Goal: Task Accomplishment & Management: Manage account settings

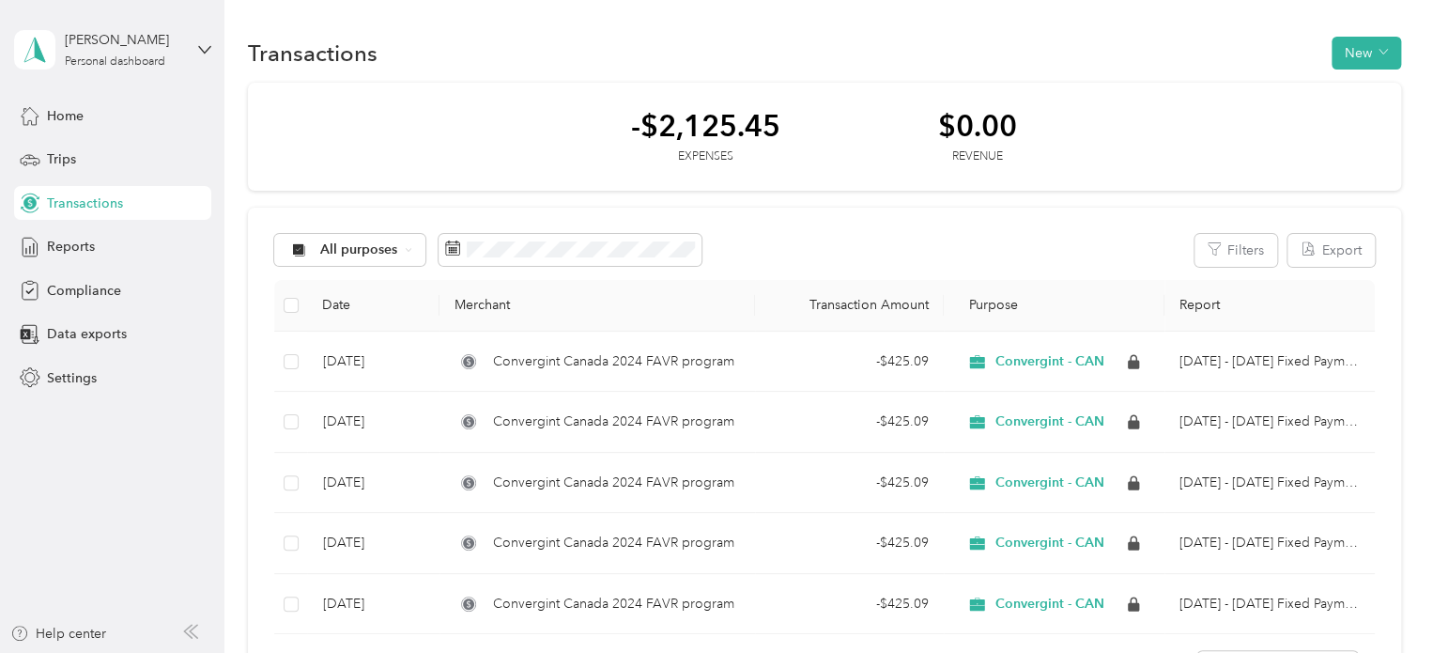
click at [577, 200] on div "-$2,125.45 Expenses $0.00 Revenue All purposes Filters Export Date Merchant Tra…" at bounding box center [824, 396] width 1153 height 627
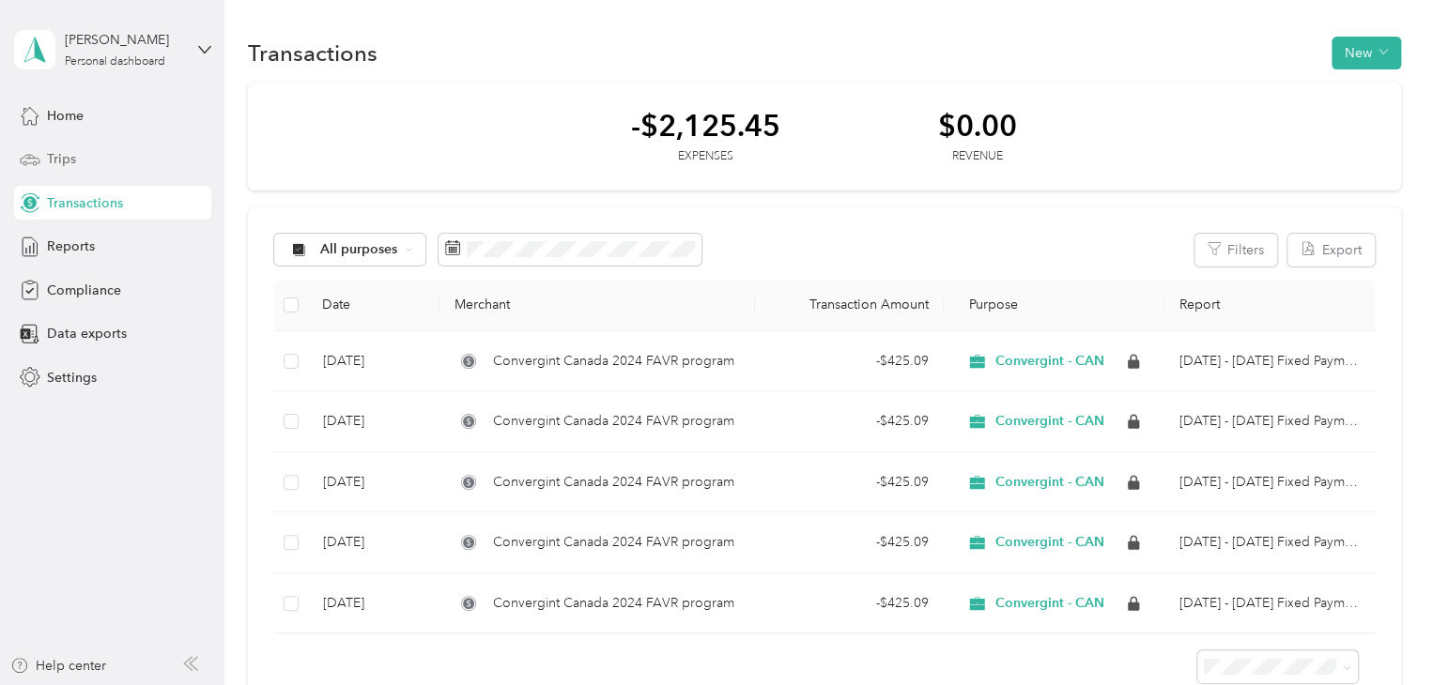
click at [64, 170] on div "Trips" at bounding box center [112, 160] width 197 height 34
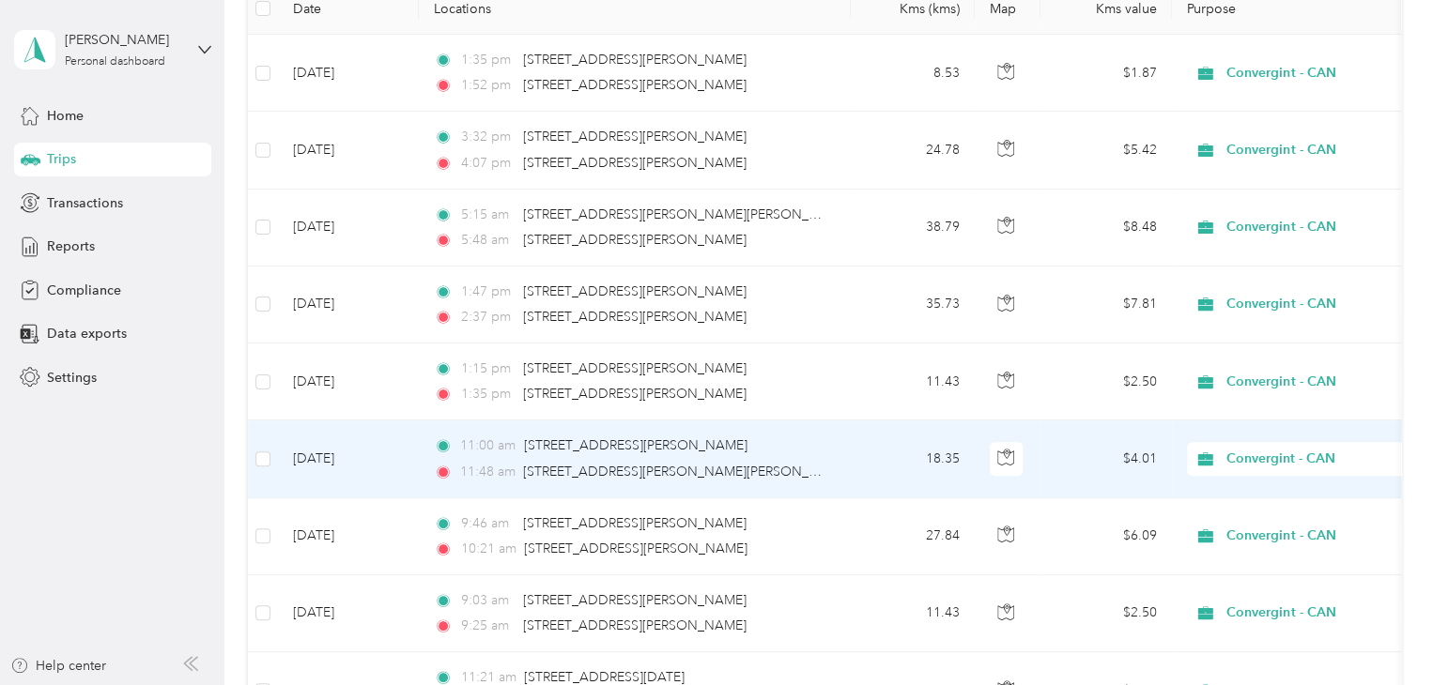
scroll to position [188, 0]
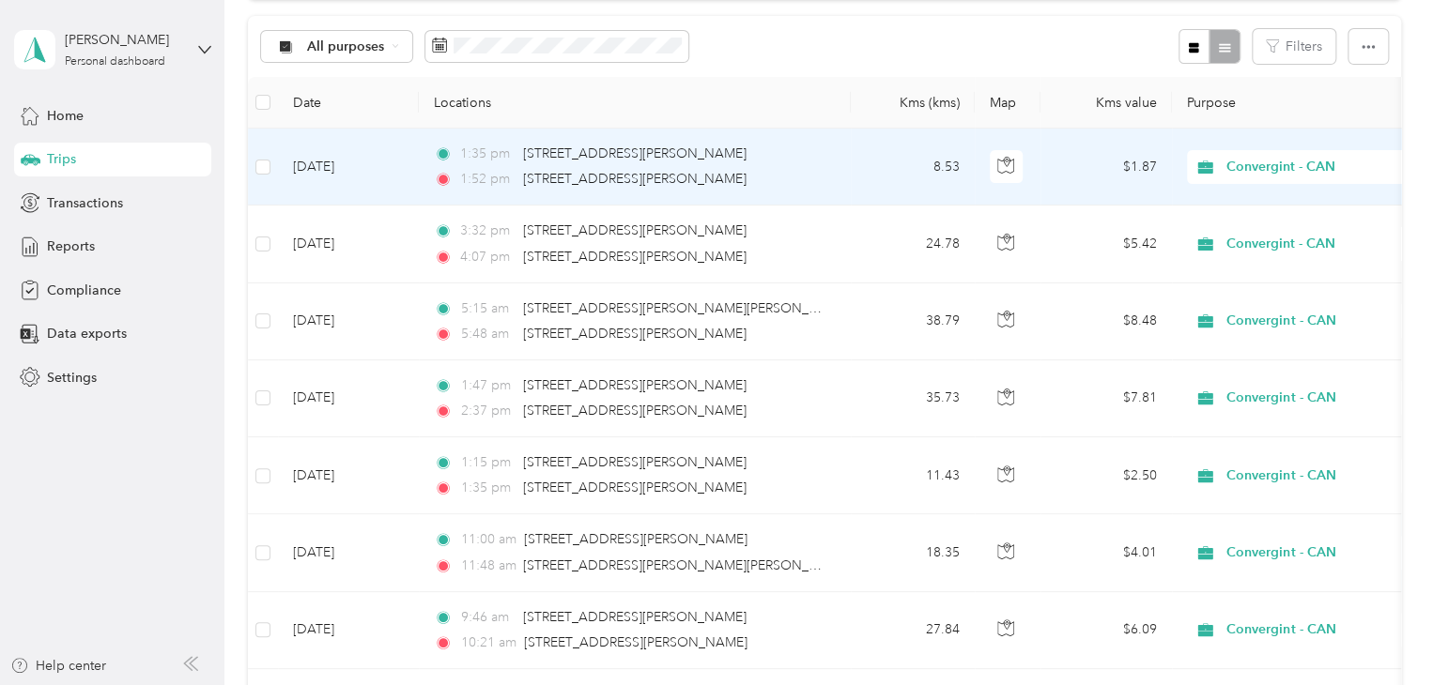
click at [749, 163] on div "1:35 pm [STREET_ADDRESS][PERSON_NAME] 1:52 pm [STREET_ADDRESS][PERSON_NAME]" at bounding box center [631, 167] width 394 height 46
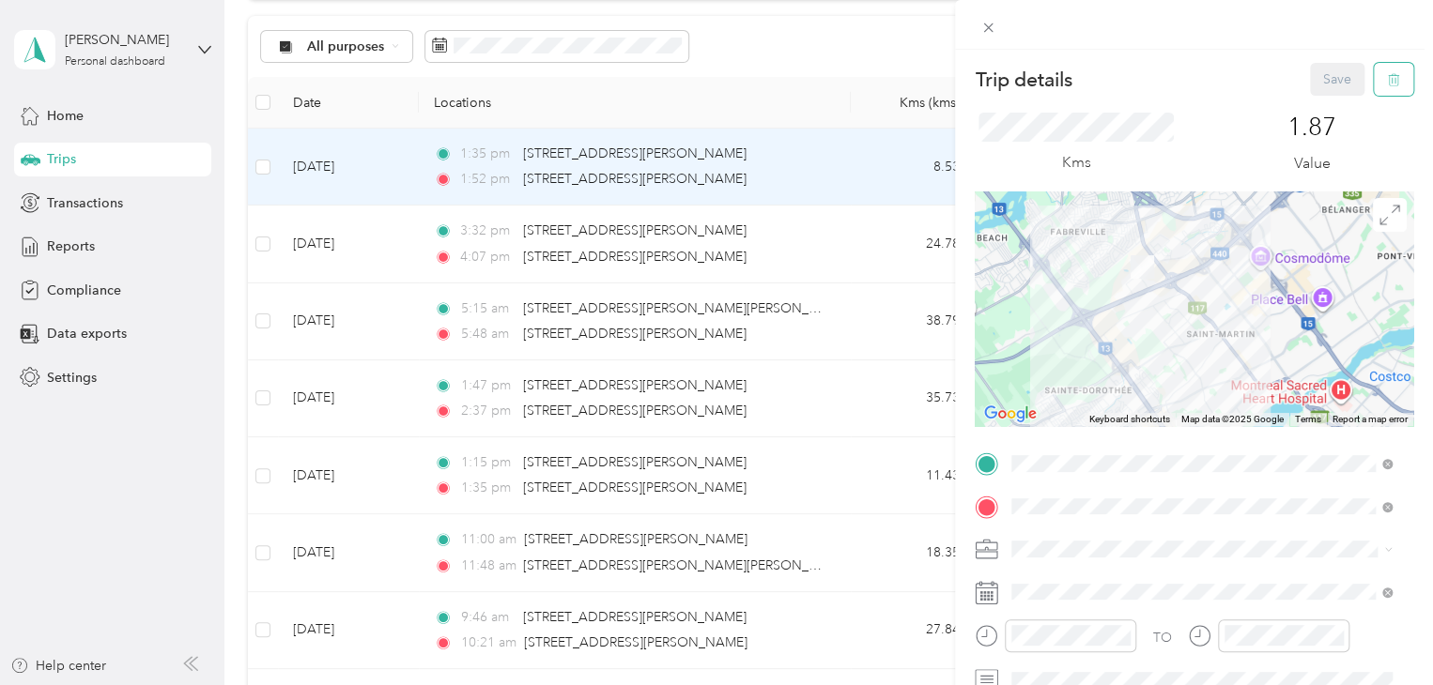
click at [1386, 88] on button "button" at bounding box center [1393, 79] width 39 height 33
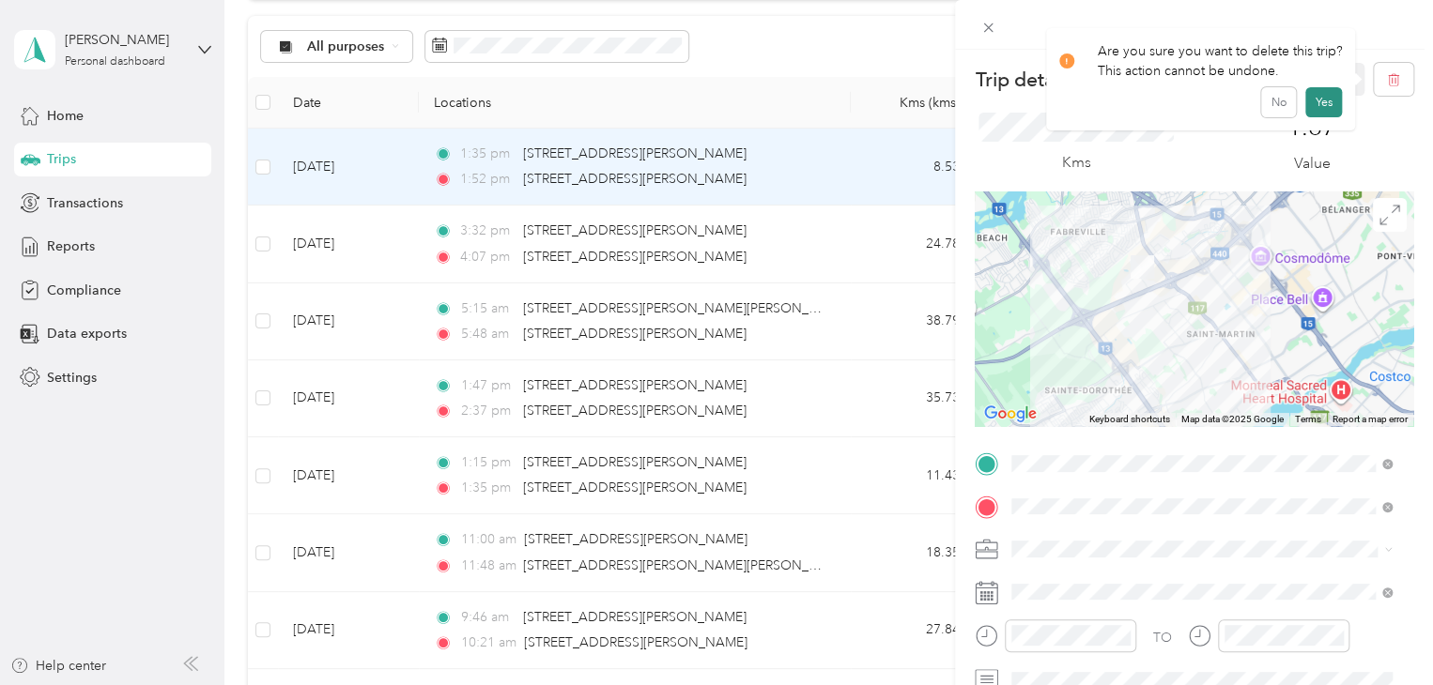
click at [1321, 109] on button "Yes" at bounding box center [1323, 102] width 37 height 30
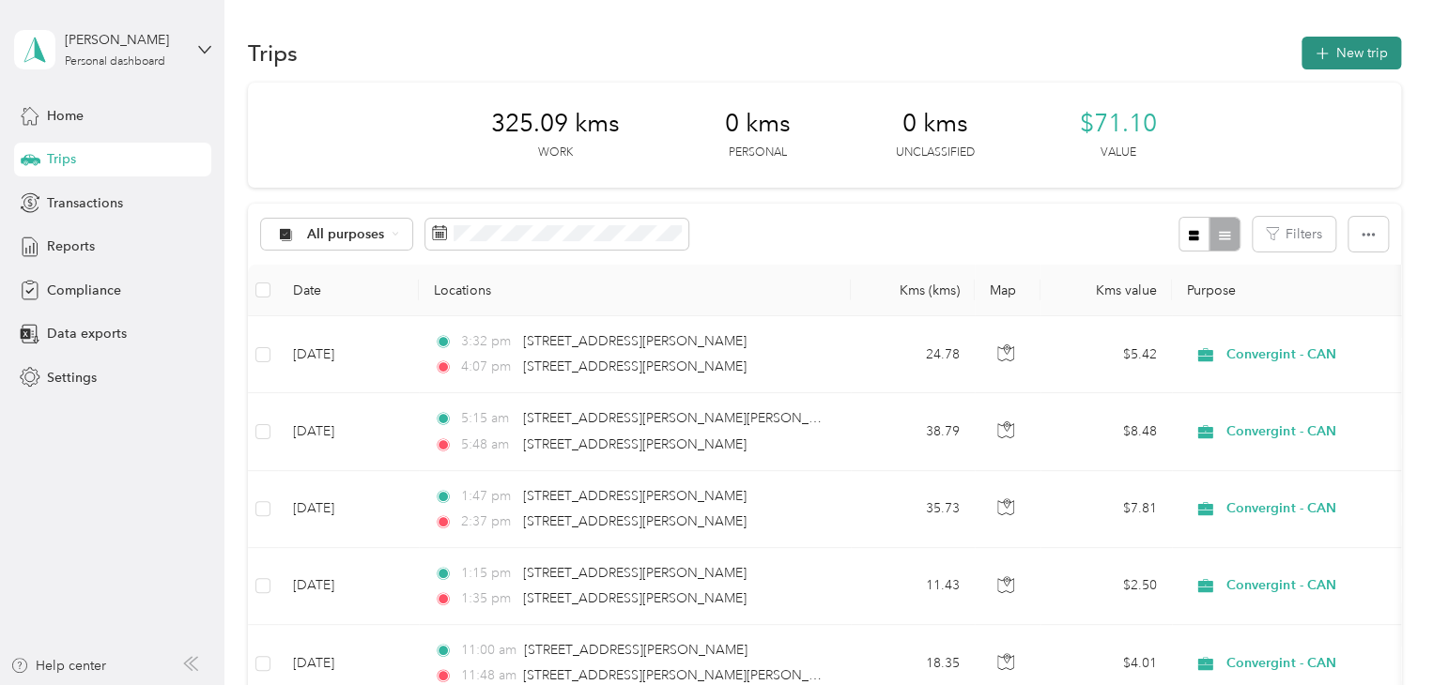
click at [1357, 56] on button "New trip" at bounding box center [1351, 53] width 100 height 33
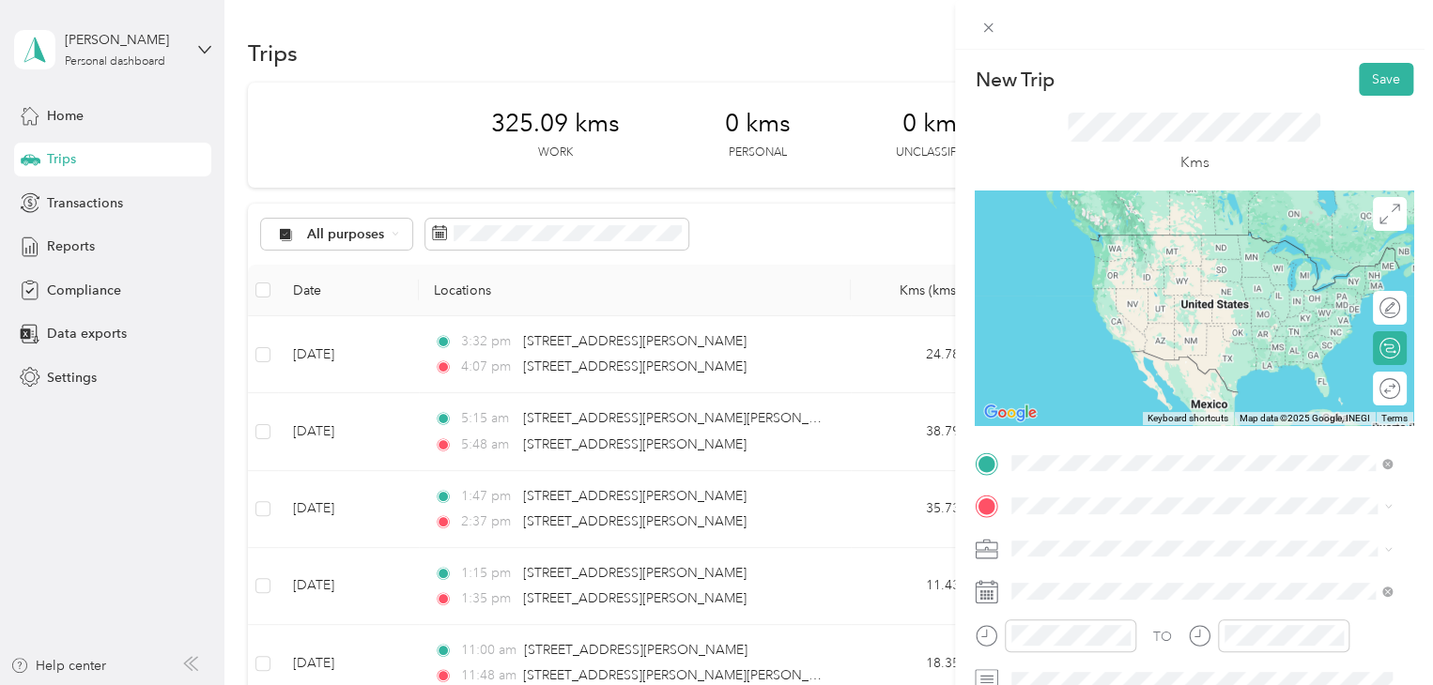
click at [1190, 540] on span "[STREET_ADDRESS][PERSON_NAME][PERSON_NAME]" at bounding box center [1211, 531] width 328 height 17
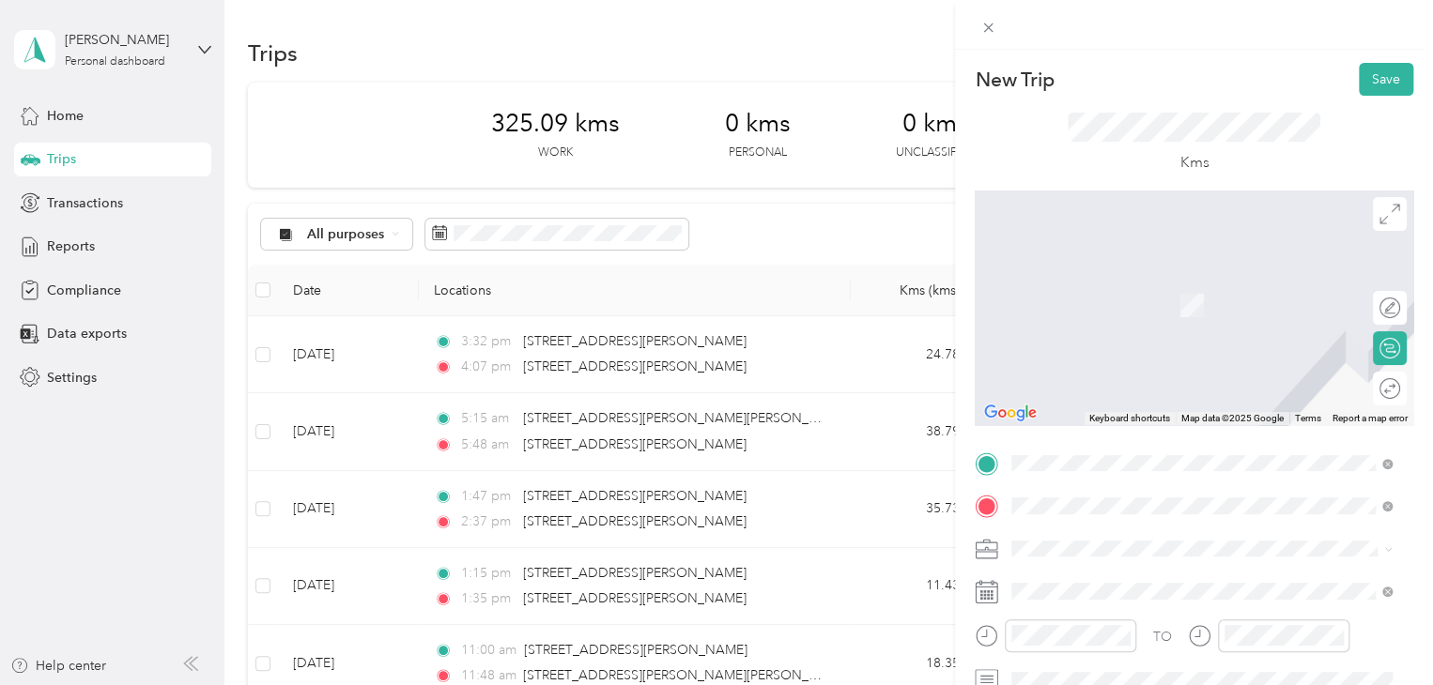
click at [1127, 286] on span "[STREET_ADDRESS][PERSON_NAME]" at bounding box center [1158, 277] width 223 height 17
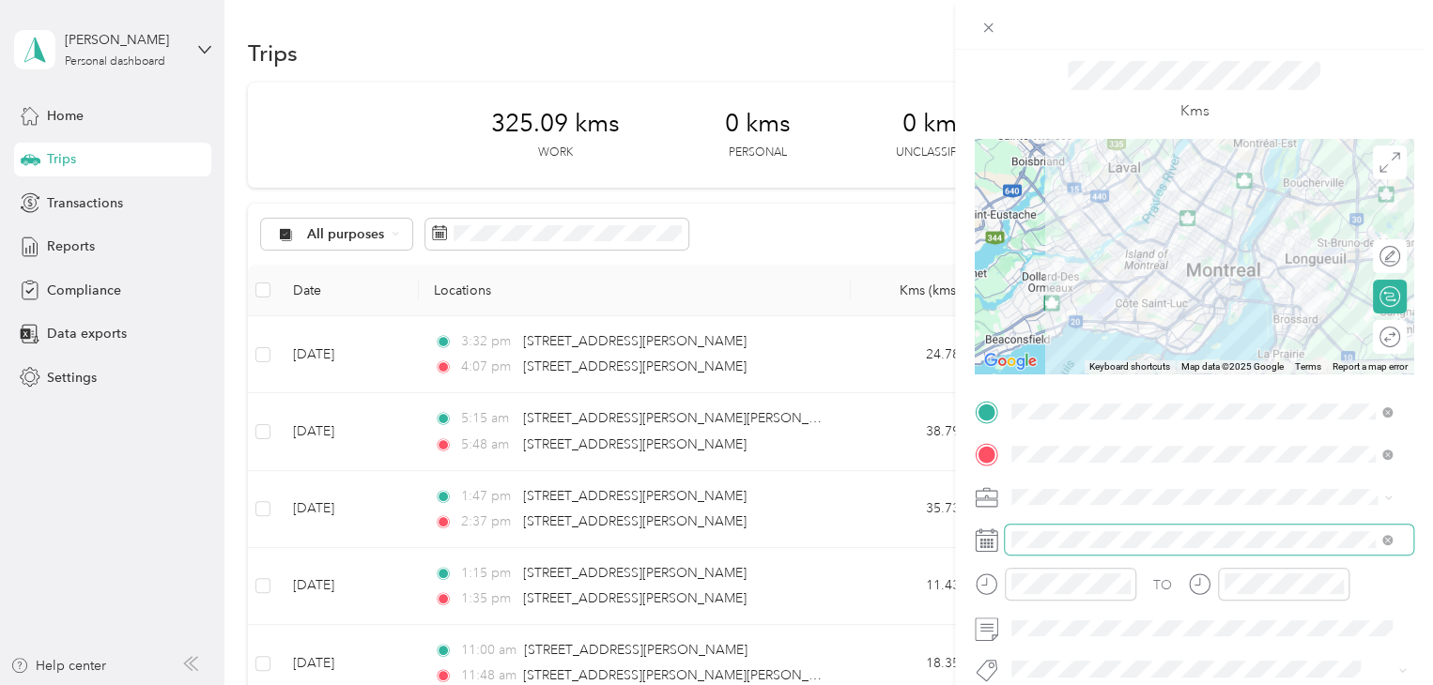
scroll to position [94, 0]
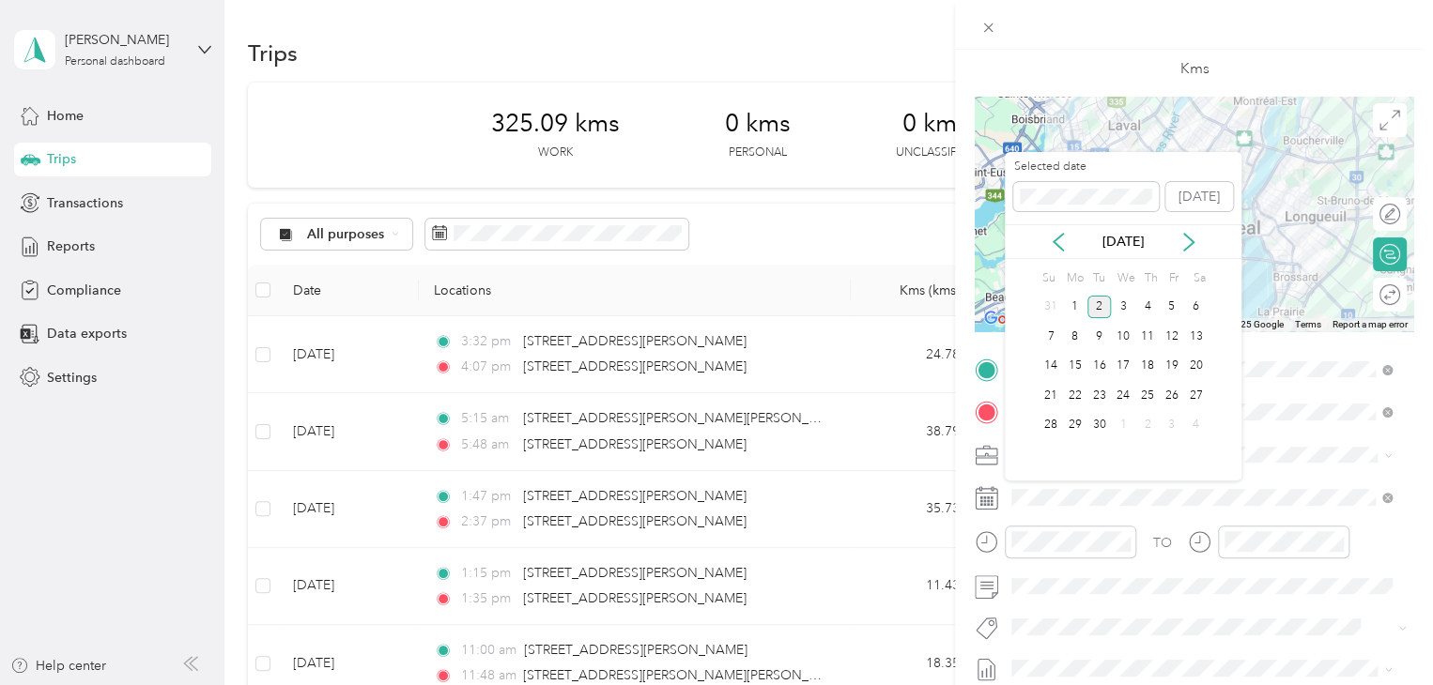
click at [1068, 245] on div "[DATE]" at bounding box center [1123, 242] width 237 height 20
click at [1059, 244] on icon at bounding box center [1058, 242] width 19 height 19
click at [1173, 424] on div "29" at bounding box center [1172, 425] width 24 height 23
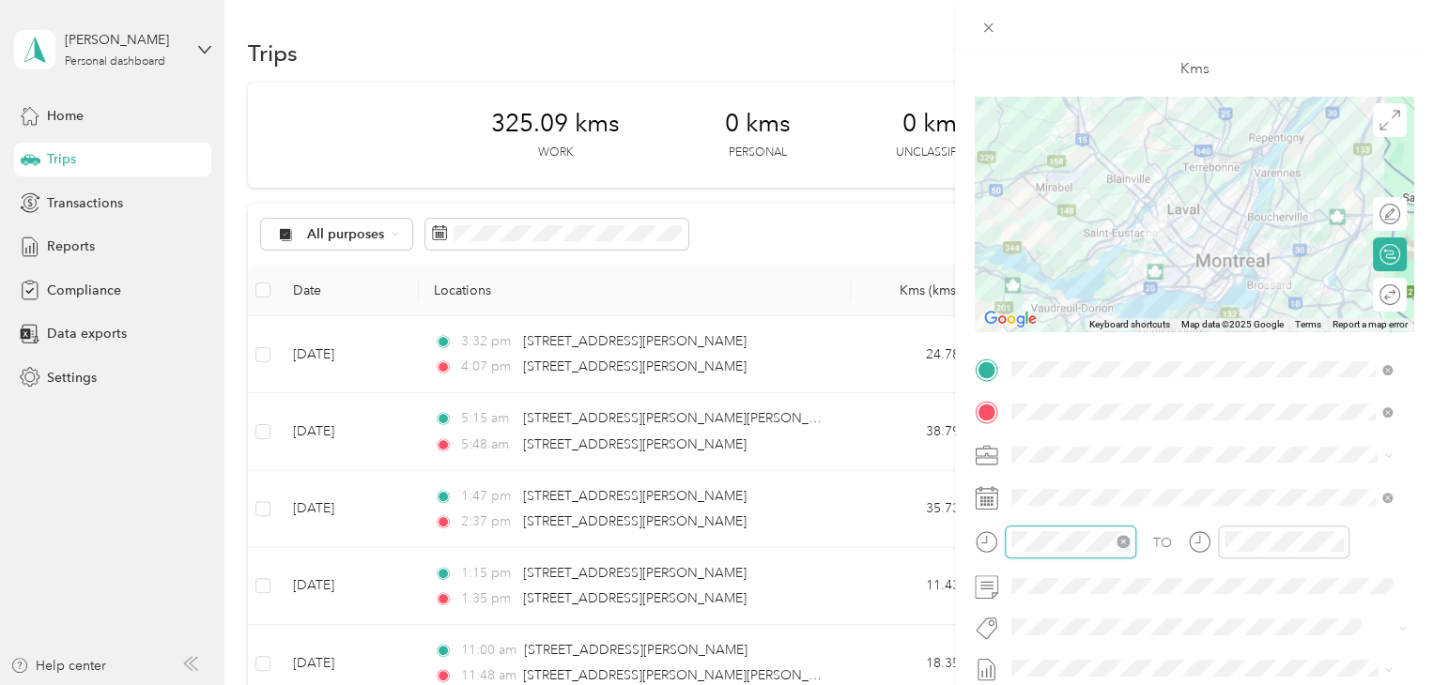
click at [1005, 549] on div at bounding box center [1070, 542] width 131 height 33
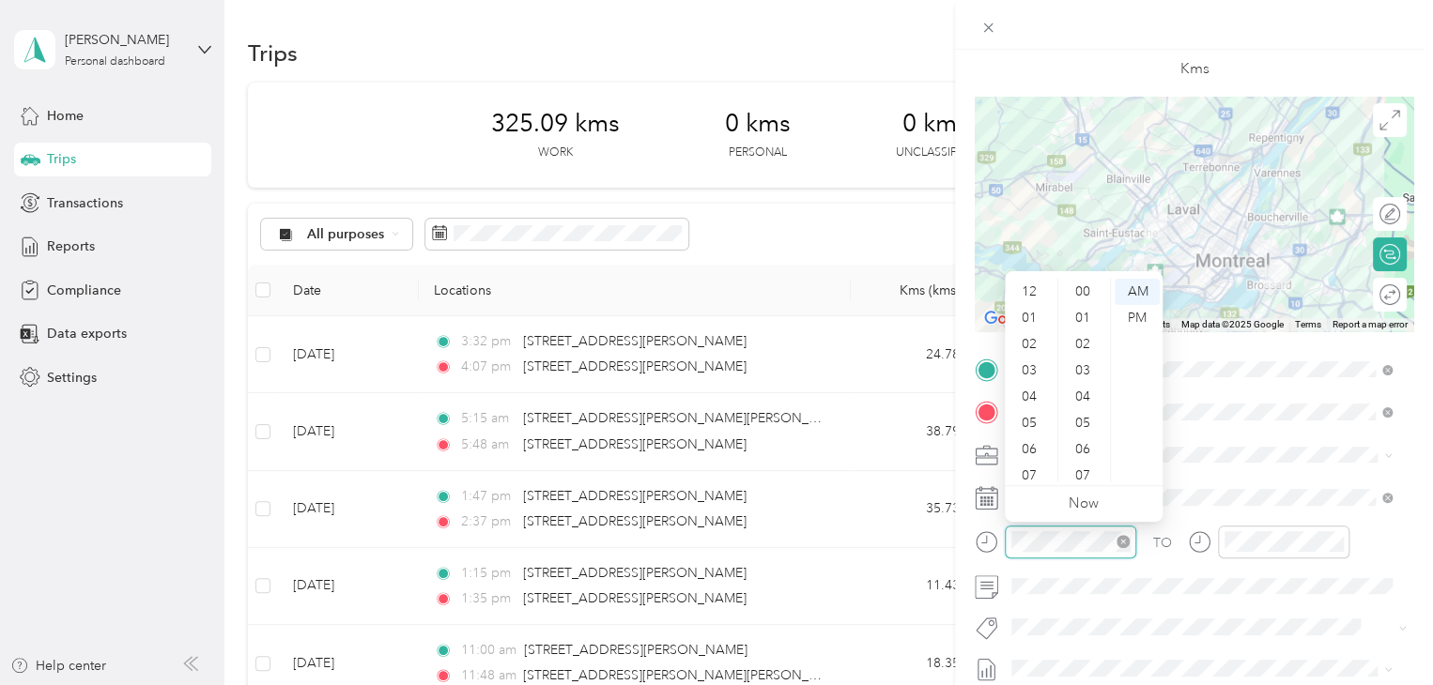
scroll to position [113, 0]
click at [1037, 310] on div "05" at bounding box center [1030, 311] width 45 height 26
click at [1079, 384] on div "20" at bounding box center [1084, 386] width 45 height 26
click at [1134, 294] on div "AM" at bounding box center [1136, 292] width 45 height 26
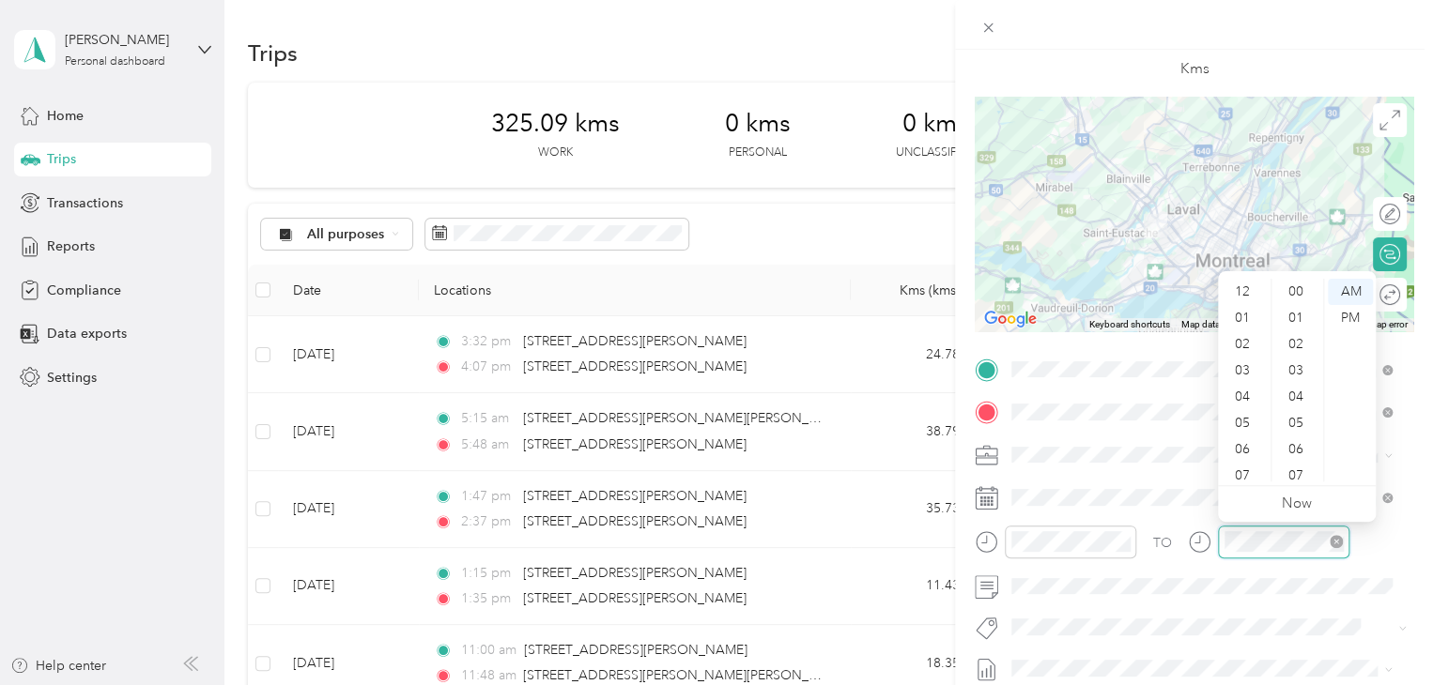
scroll to position [113, 0]
click at [1245, 343] on div "06" at bounding box center [1243, 337] width 45 height 26
click at [1249, 313] on div "05" at bounding box center [1243, 311] width 45 height 26
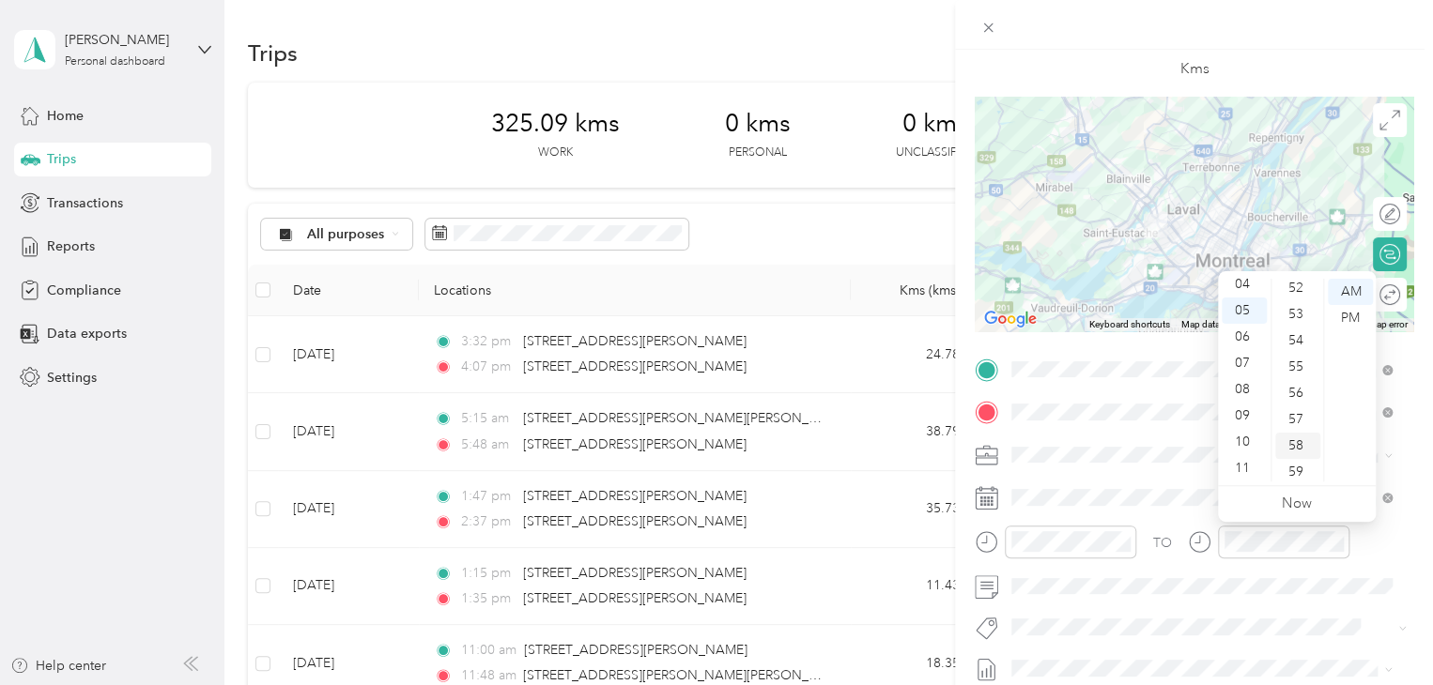
click at [1296, 448] on div "58" at bounding box center [1297, 446] width 45 height 26
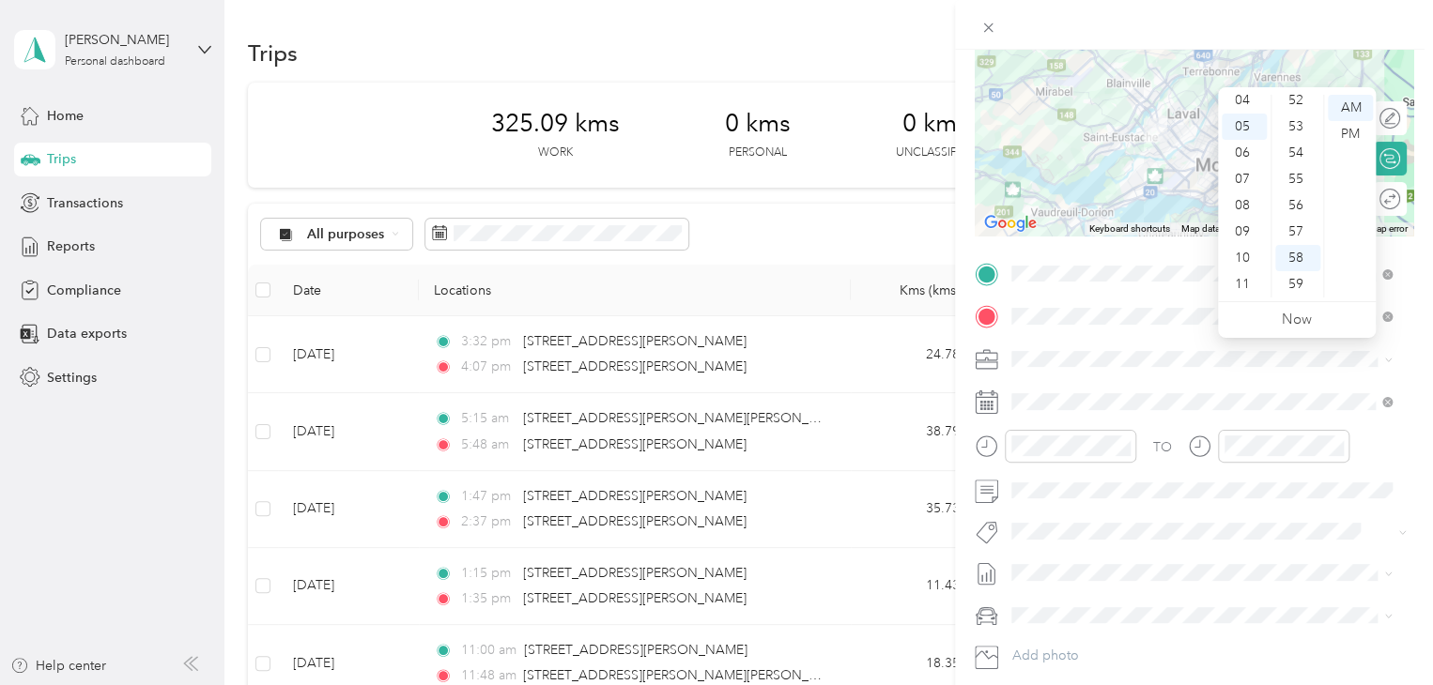
scroll to position [282, 0]
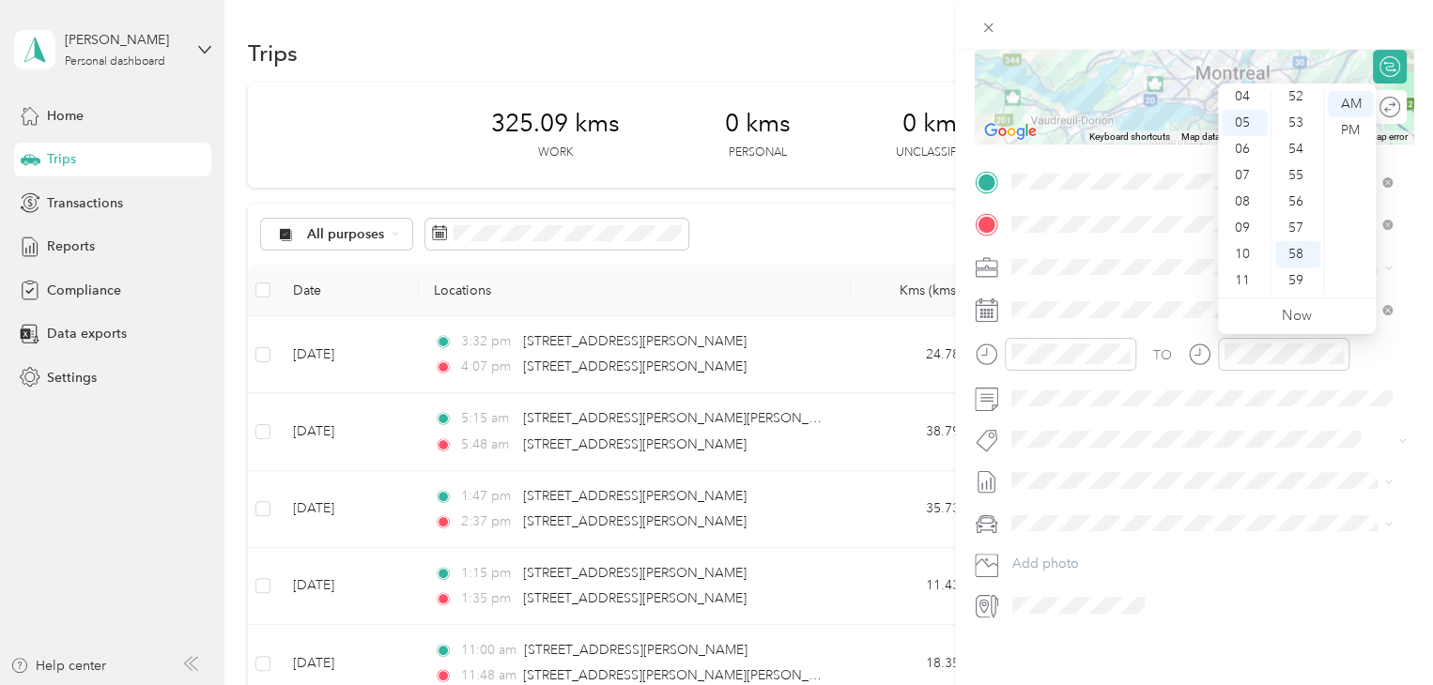
click at [1068, 512] on span at bounding box center [1209, 524] width 408 height 30
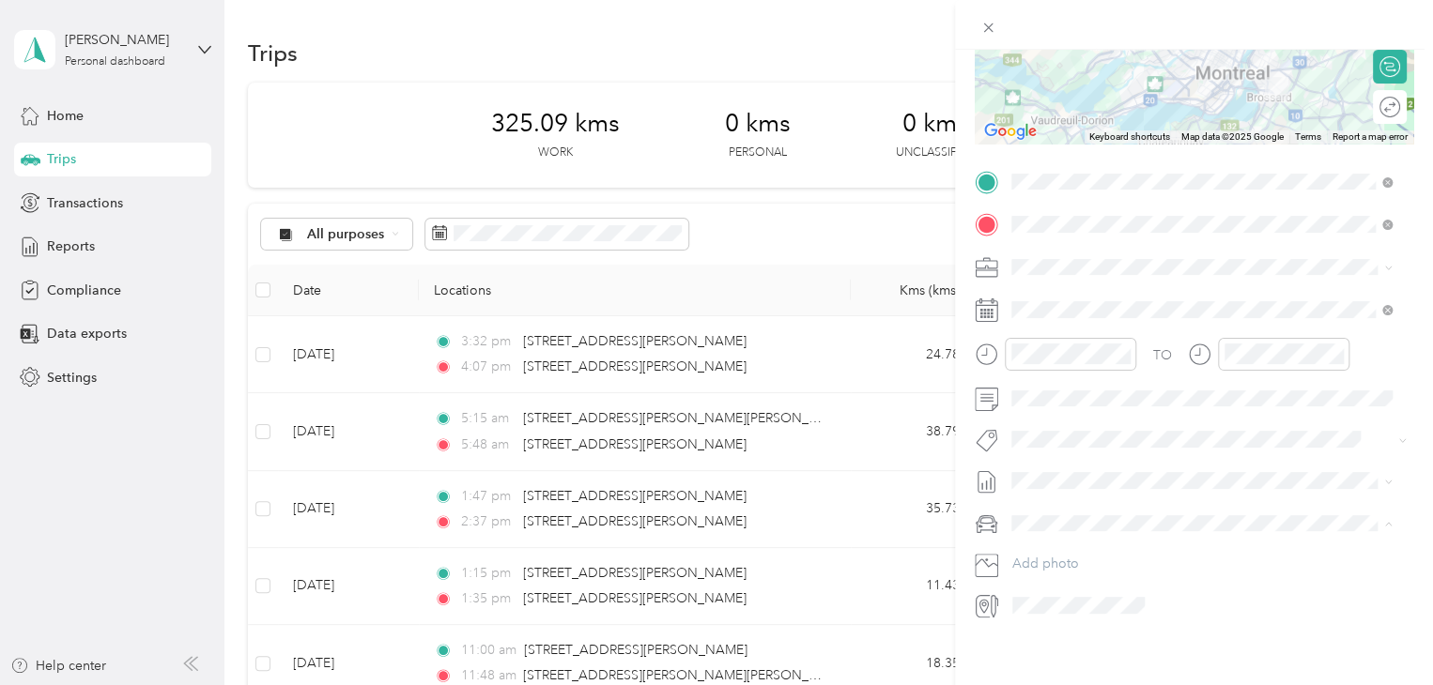
click at [1098, 545] on li "Audi A5" at bounding box center [1201, 556] width 393 height 33
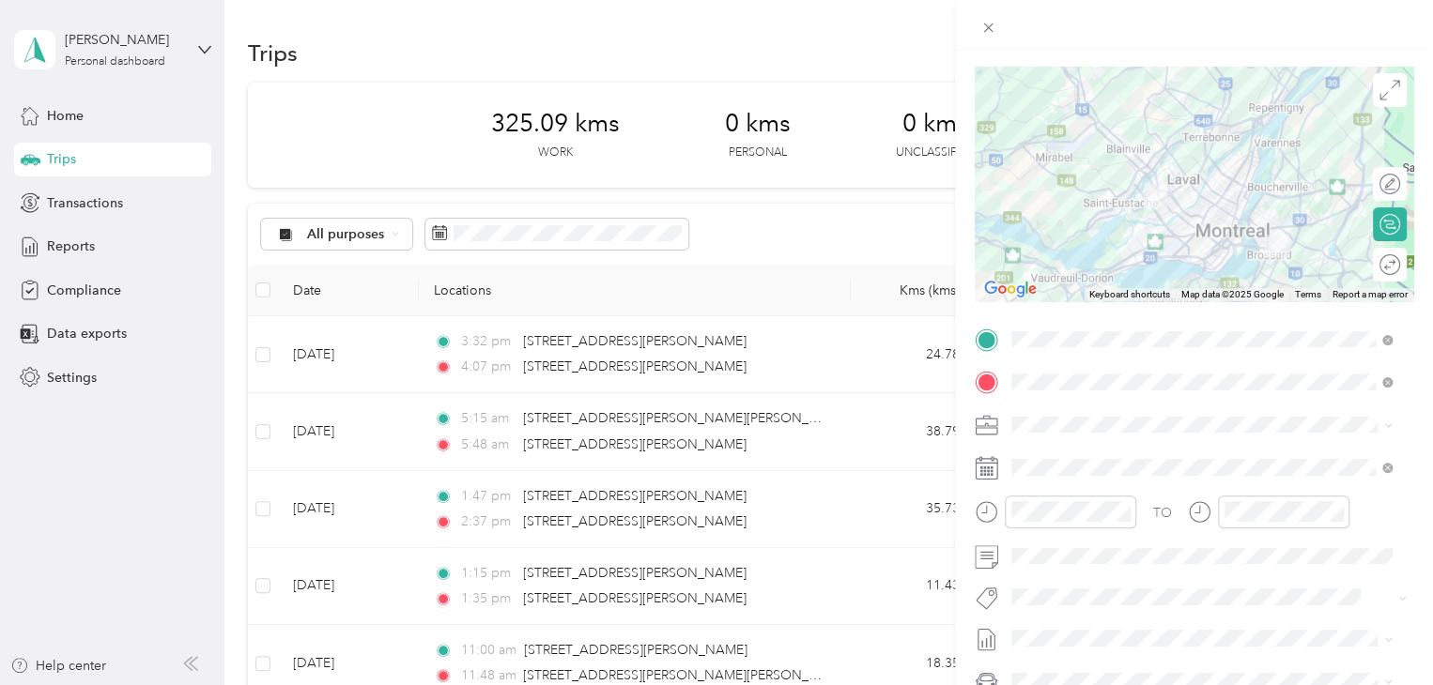
scroll to position [0, 0]
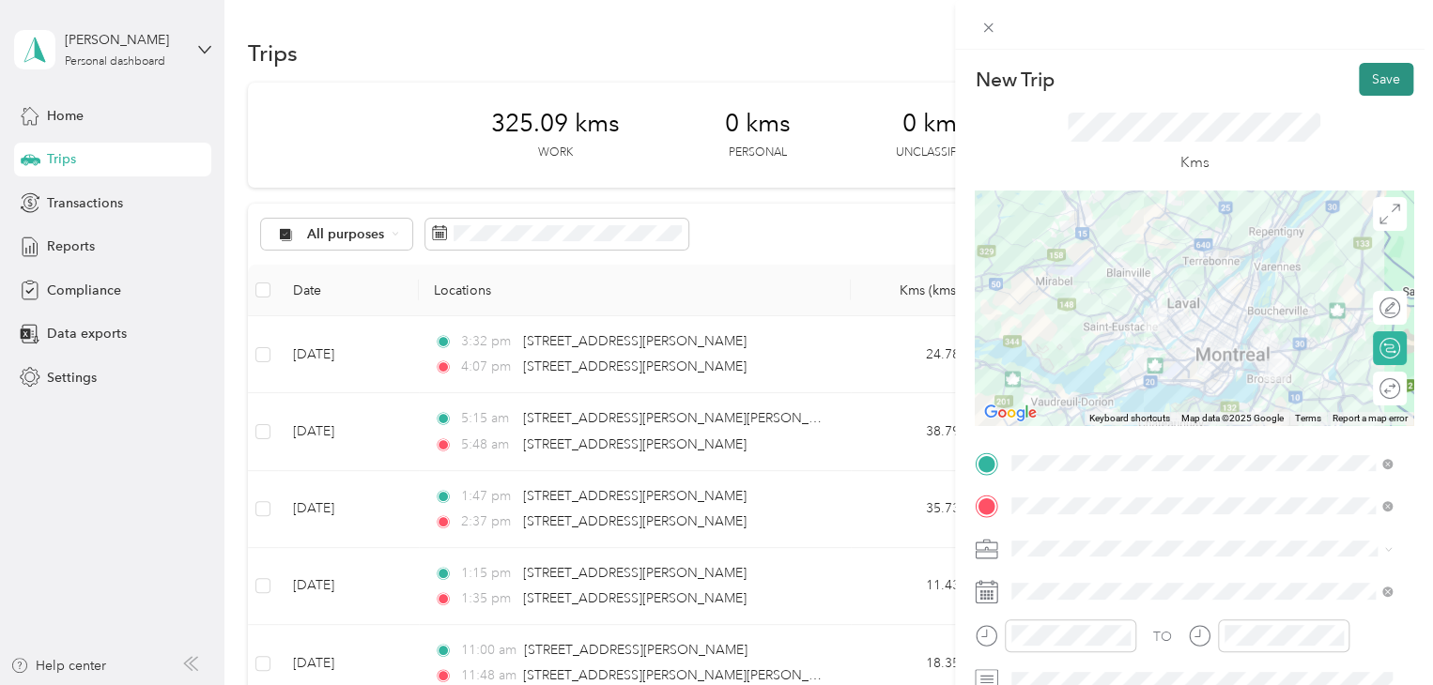
click at [1369, 75] on button "Save" at bounding box center [1386, 79] width 54 height 33
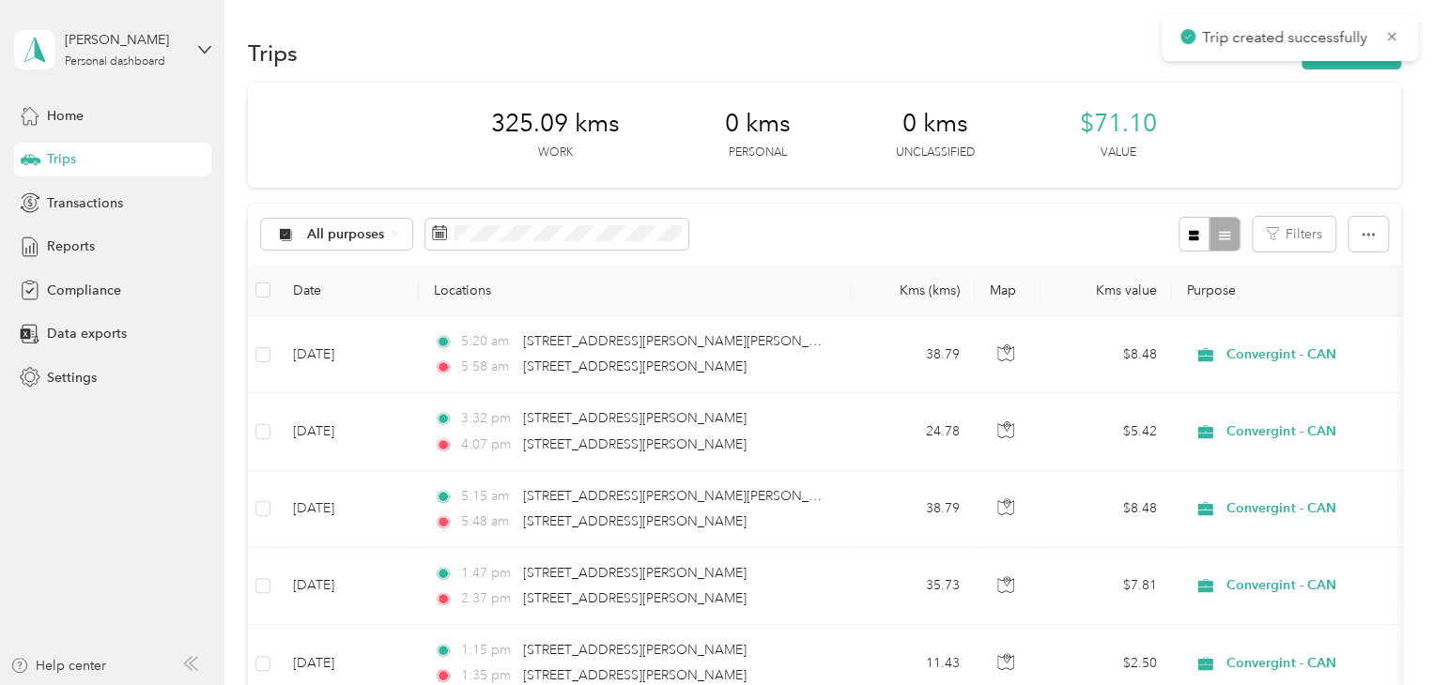
click at [1340, 69] on div "Trips New trip" at bounding box center [824, 52] width 1153 height 39
click at [1350, 65] on button "New trip" at bounding box center [1351, 53] width 100 height 33
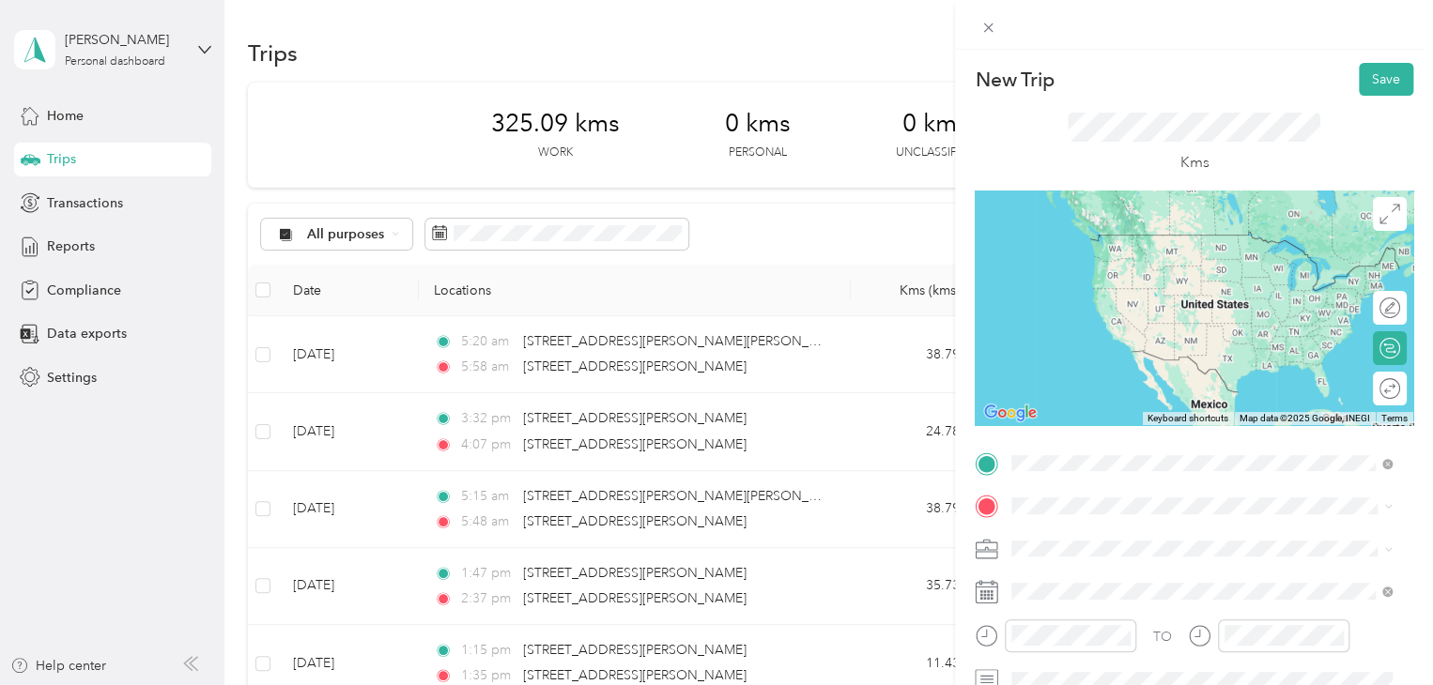
click at [1153, 249] on div "[STREET_ADDRESS][PERSON_NAME]" at bounding box center [1201, 235] width 367 height 25
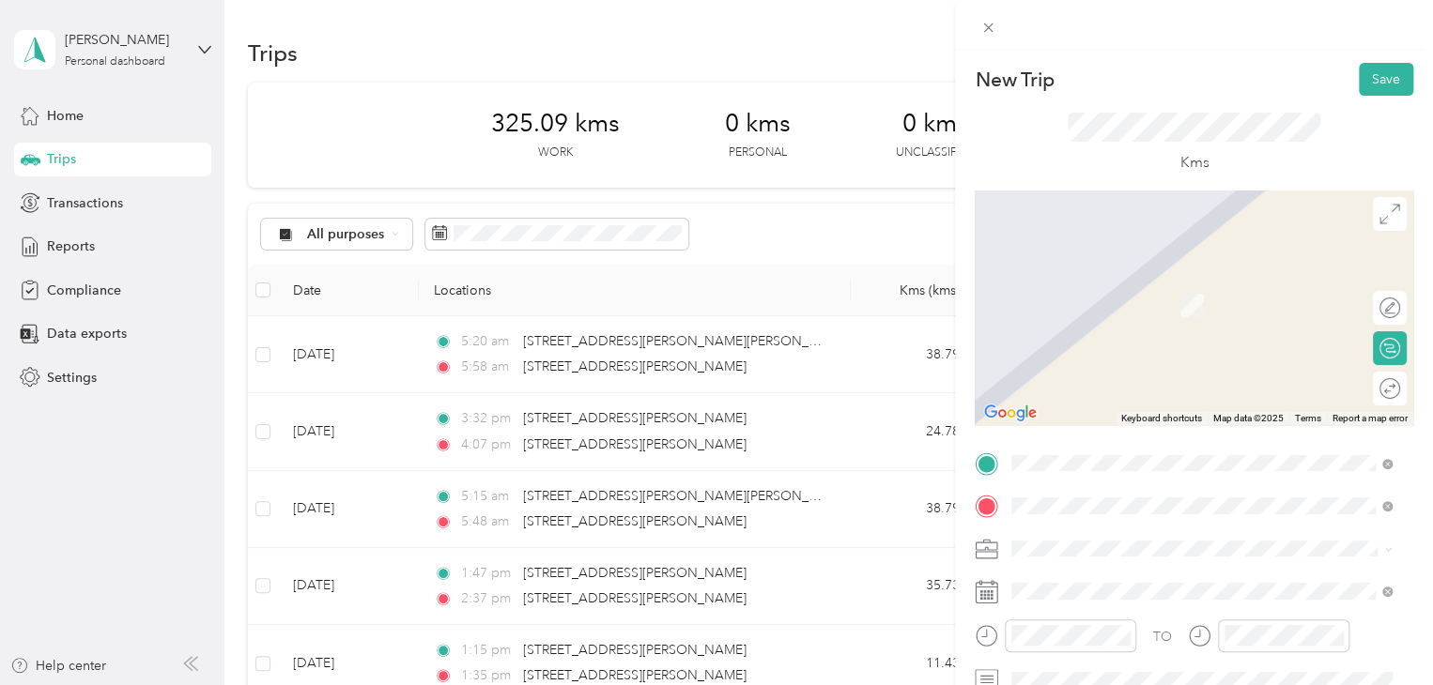
click at [1191, 286] on span "[STREET_ADDRESS][PERSON_NAME]" at bounding box center [1158, 277] width 223 height 17
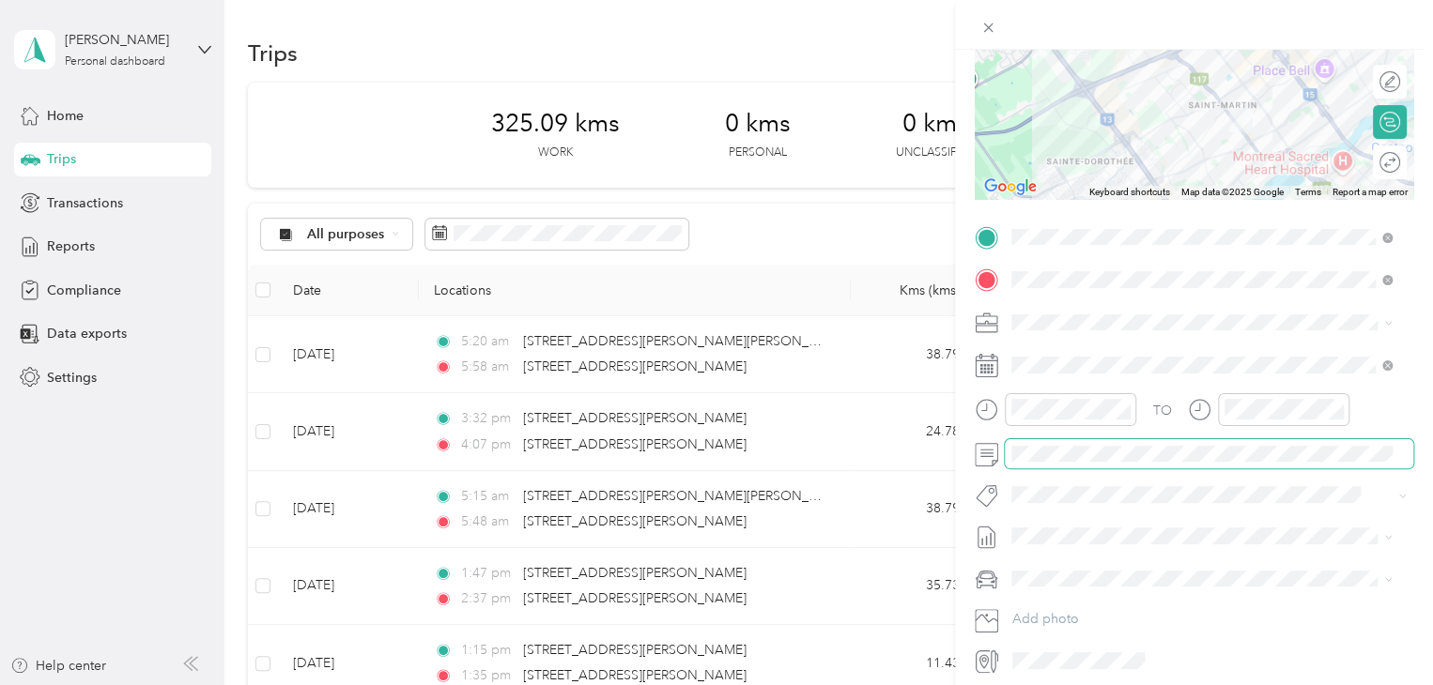
scroll to position [282, 0]
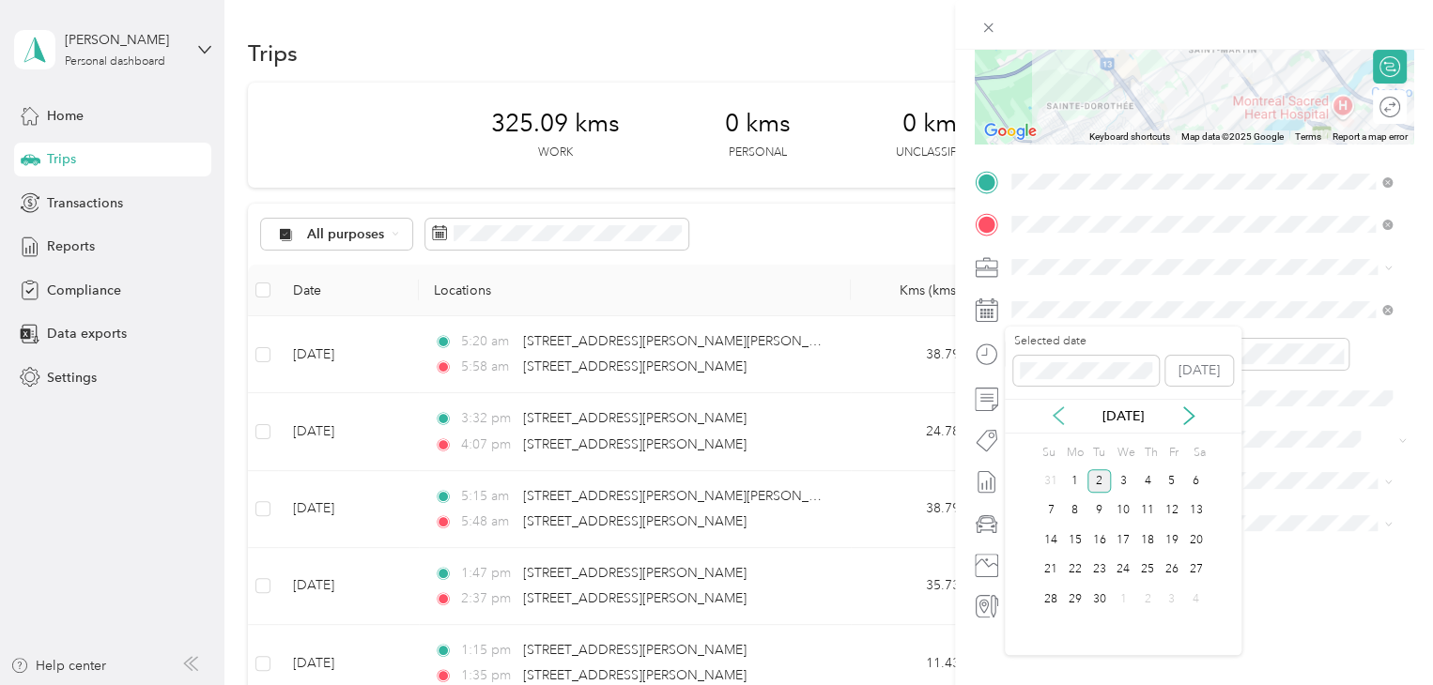
click at [1059, 421] on icon at bounding box center [1057, 415] width 9 height 17
click at [1168, 591] on div "29" at bounding box center [1172, 599] width 24 height 23
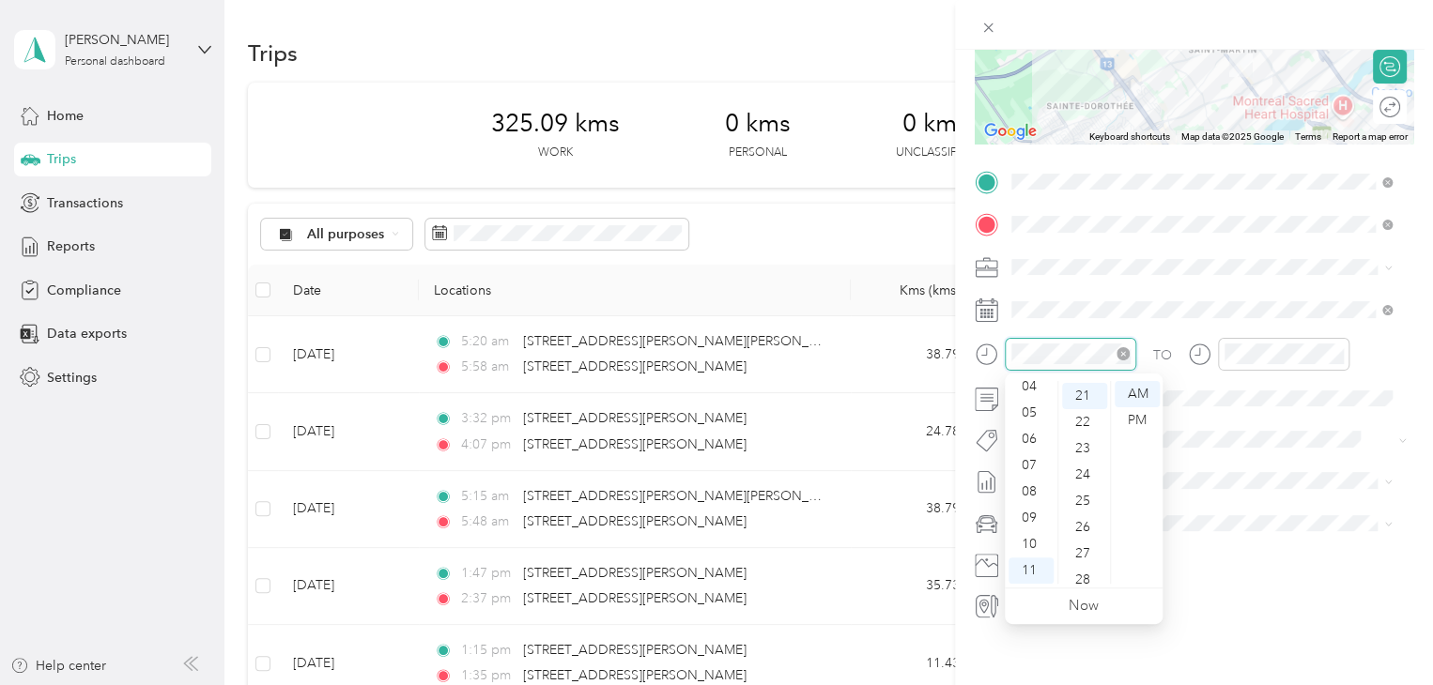
scroll to position [552, 0]
click at [1022, 404] on div "01" at bounding box center [1030, 402] width 45 height 26
click at [1085, 540] on div "34" at bounding box center [1084, 548] width 45 height 26
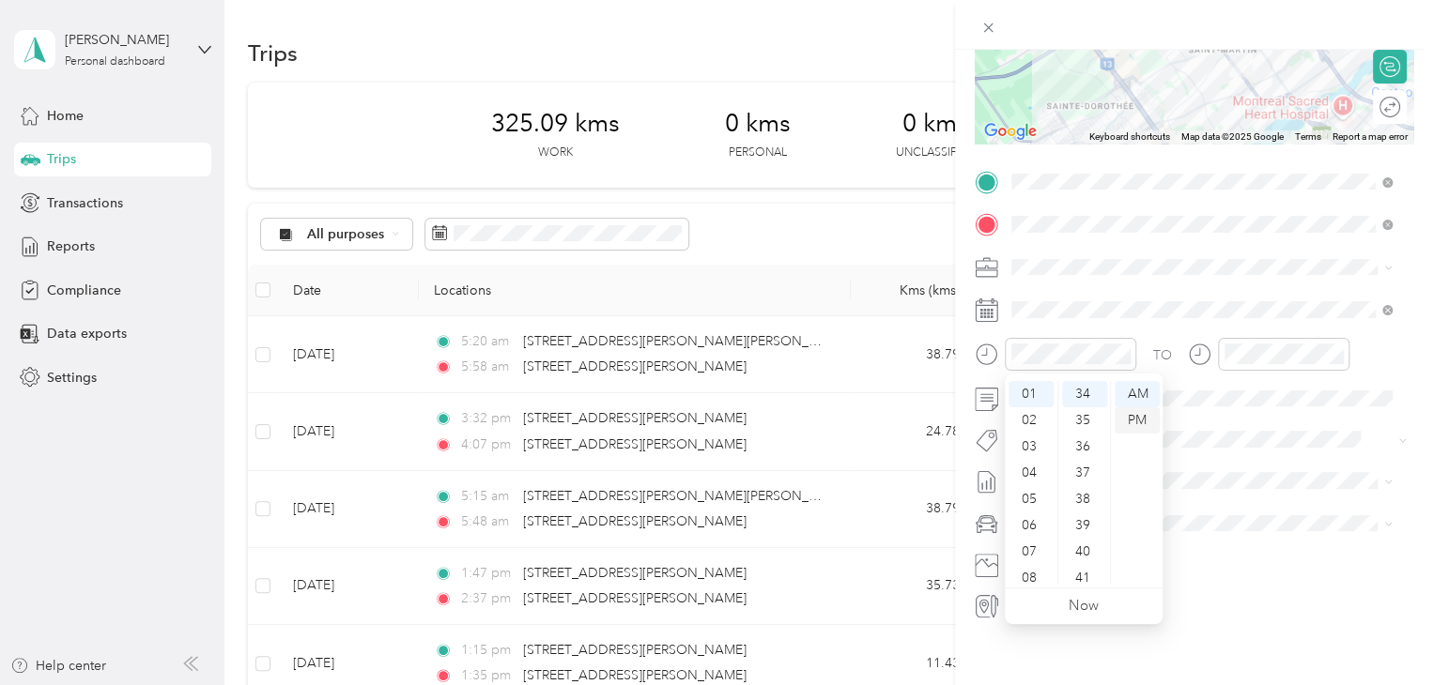
click at [1133, 423] on div "PM" at bounding box center [1136, 420] width 45 height 26
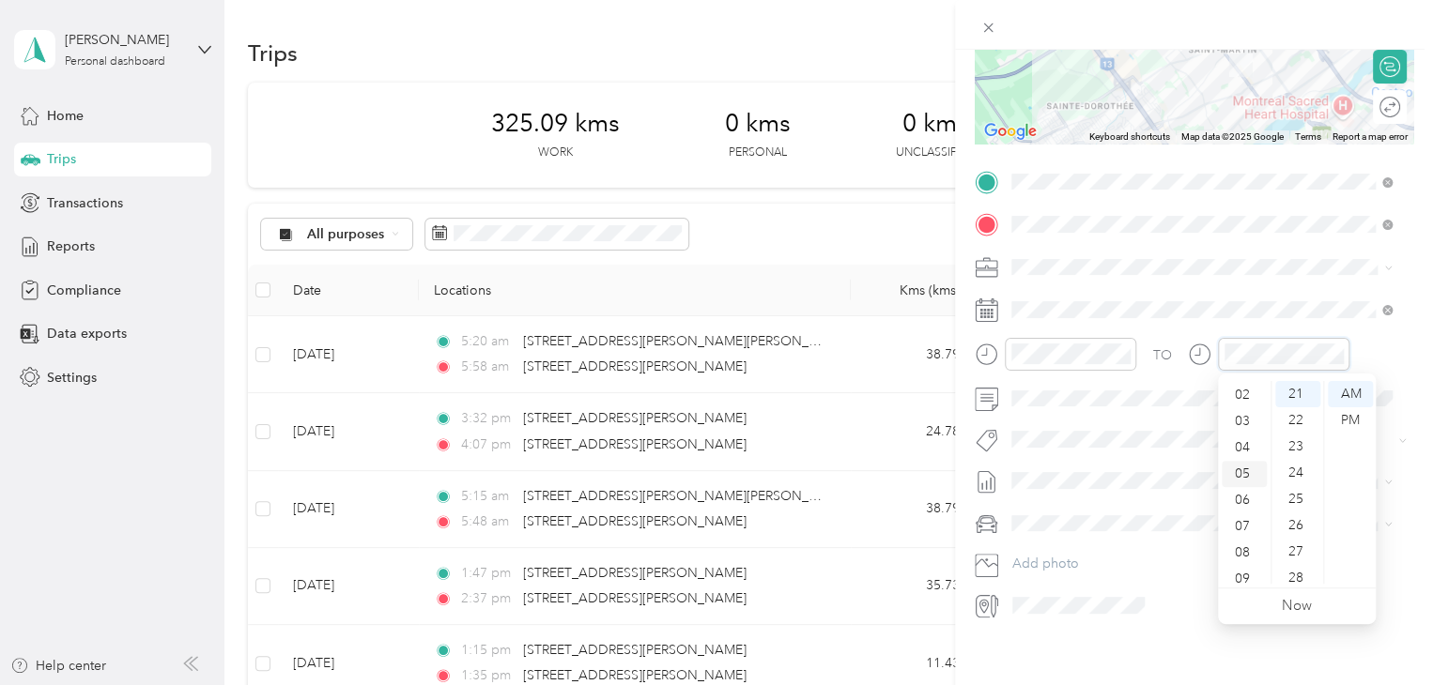
scroll to position [0, 0]
click at [1239, 419] on div "01" at bounding box center [1243, 420] width 45 height 26
click at [1296, 541] on div "48" at bounding box center [1297, 541] width 45 height 26
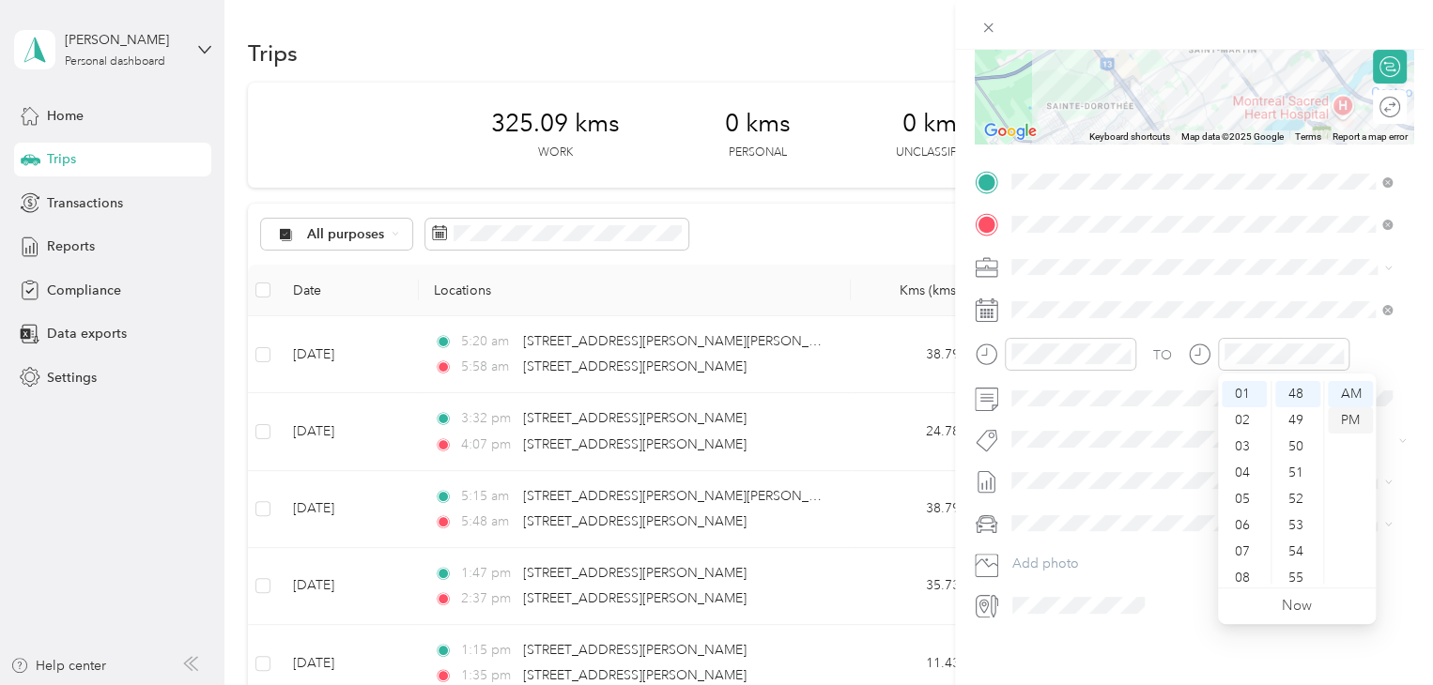
click at [1341, 421] on div "PM" at bounding box center [1350, 420] width 45 height 26
click at [1062, 548] on span "Audi A5" at bounding box center [1042, 556] width 49 height 16
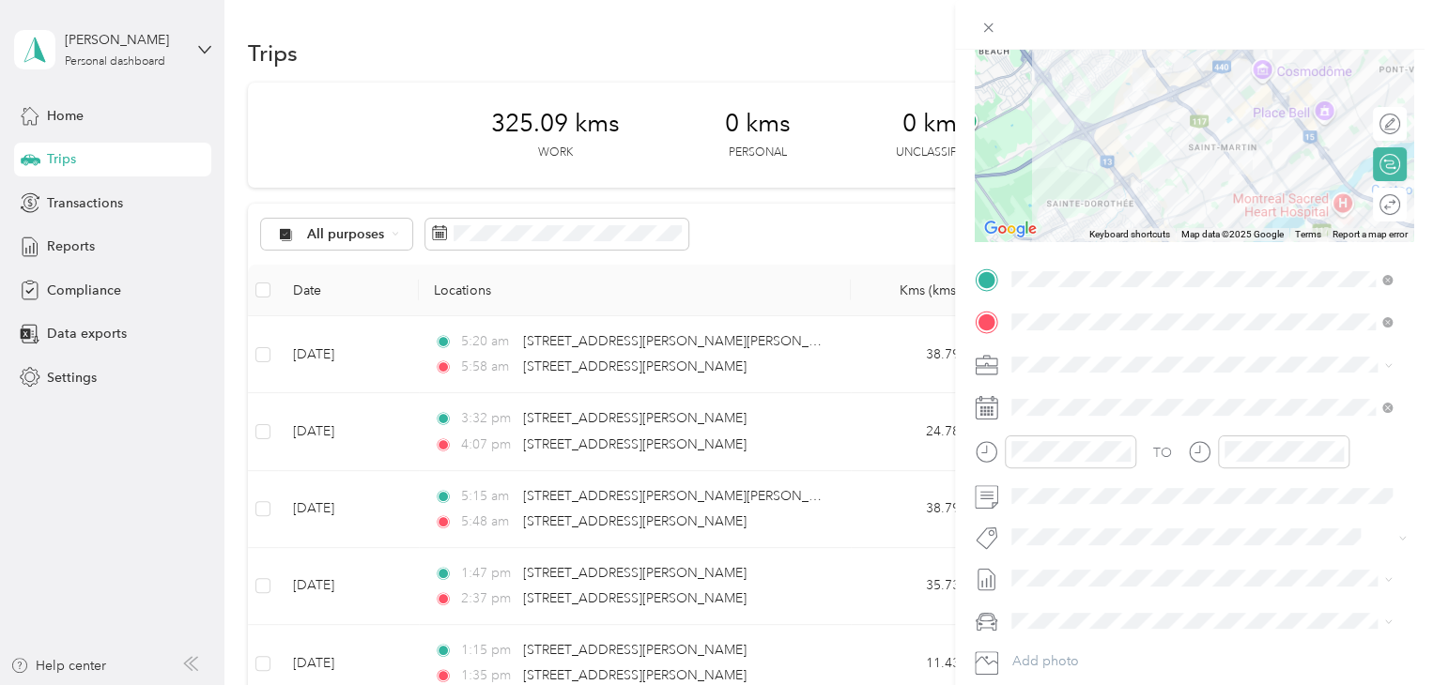
scroll to position [0, 0]
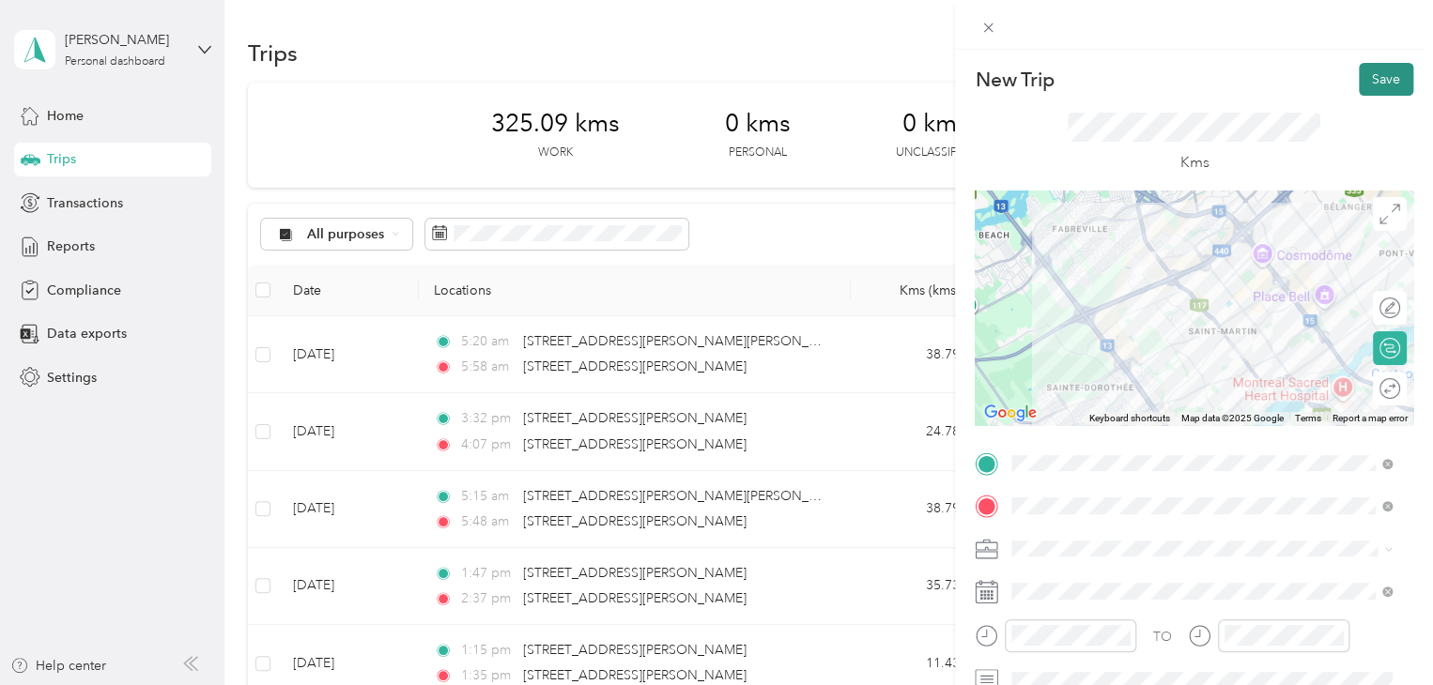
click at [1367, 86] on button "Save" at bounding box center [1386, 79] width 54 height 33
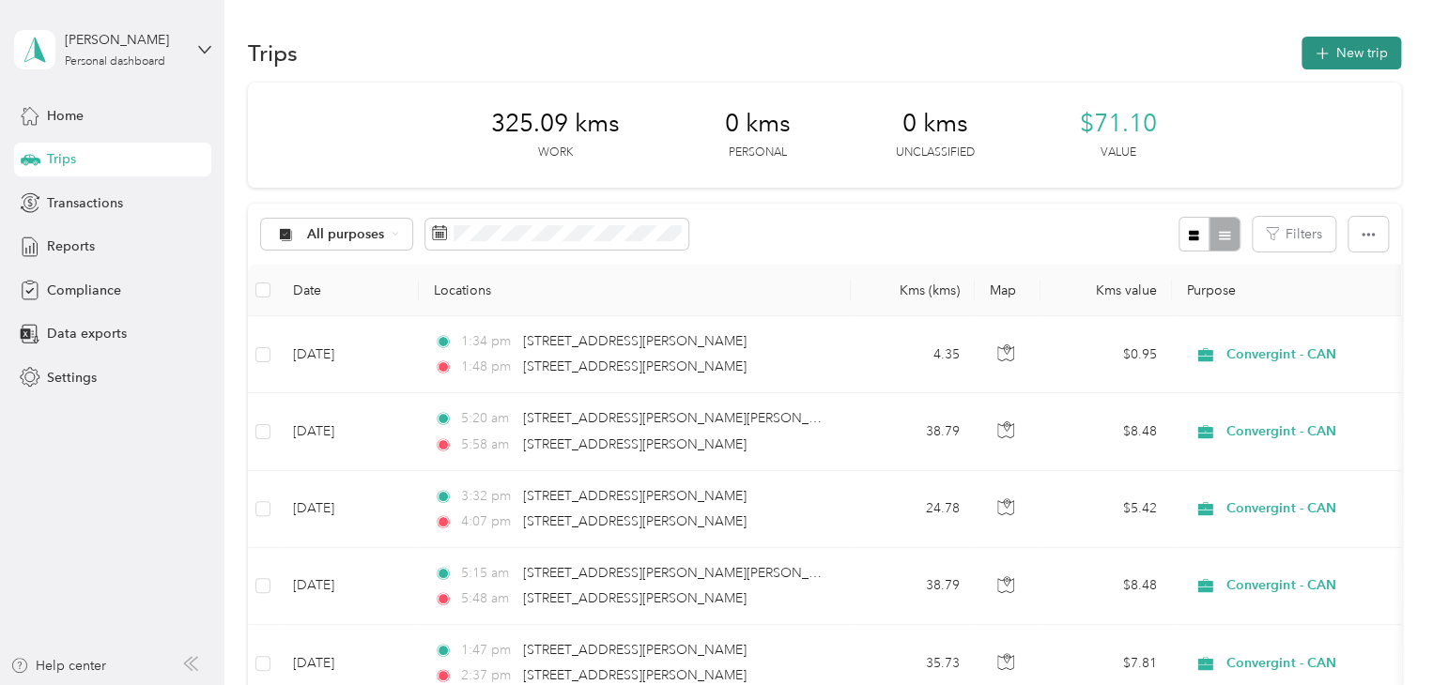
click at [1323, 61] on button "New trip" at bounding box center [1351, 53] width 100 height 33
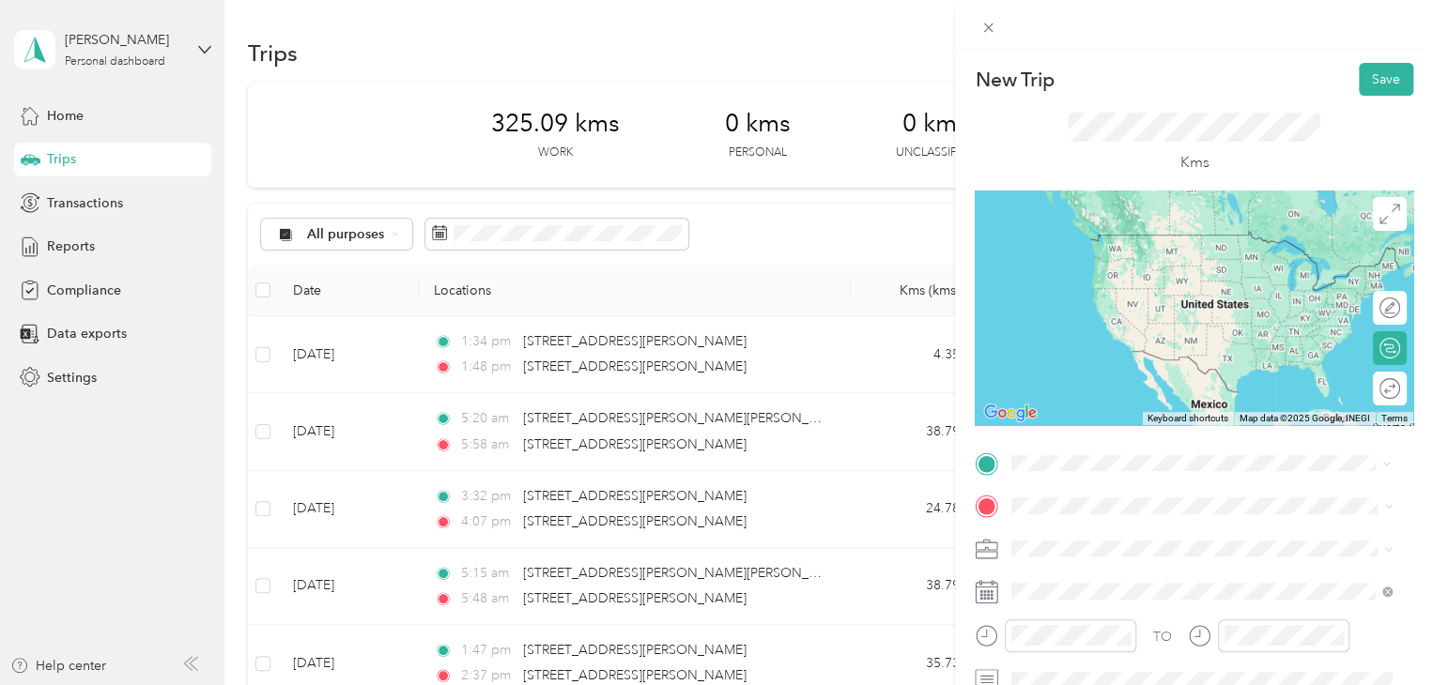
click at [1176, 540] on span "[STREET_ADDRESS][PERSON_NAME]" at bounding box center [1158, 531] width 223 height 17
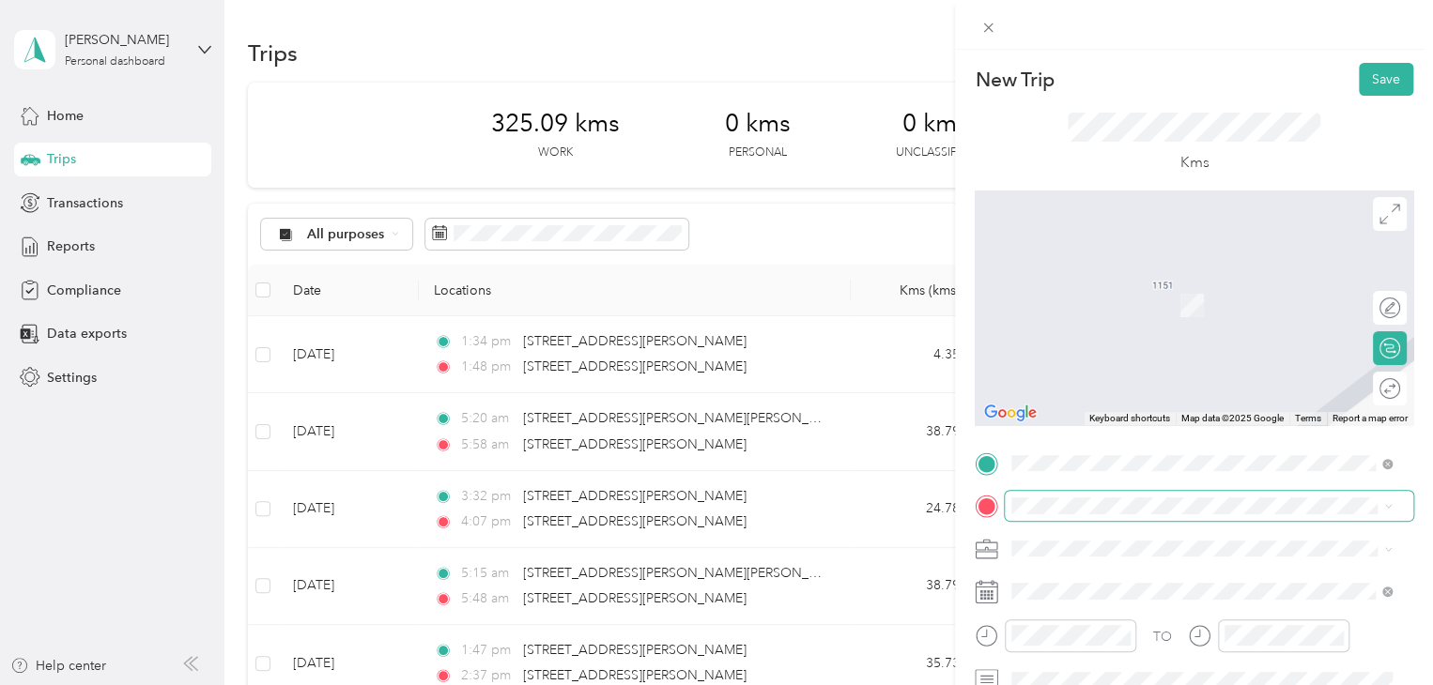
click at [1117, 515] on span at bounding box center [1209, 506] width 408 height 30
click at [1187, 283] on span "[STREET_ADDRESS][PERSON_NAME]" at bounding box center [1158, 277] width 223 height 17
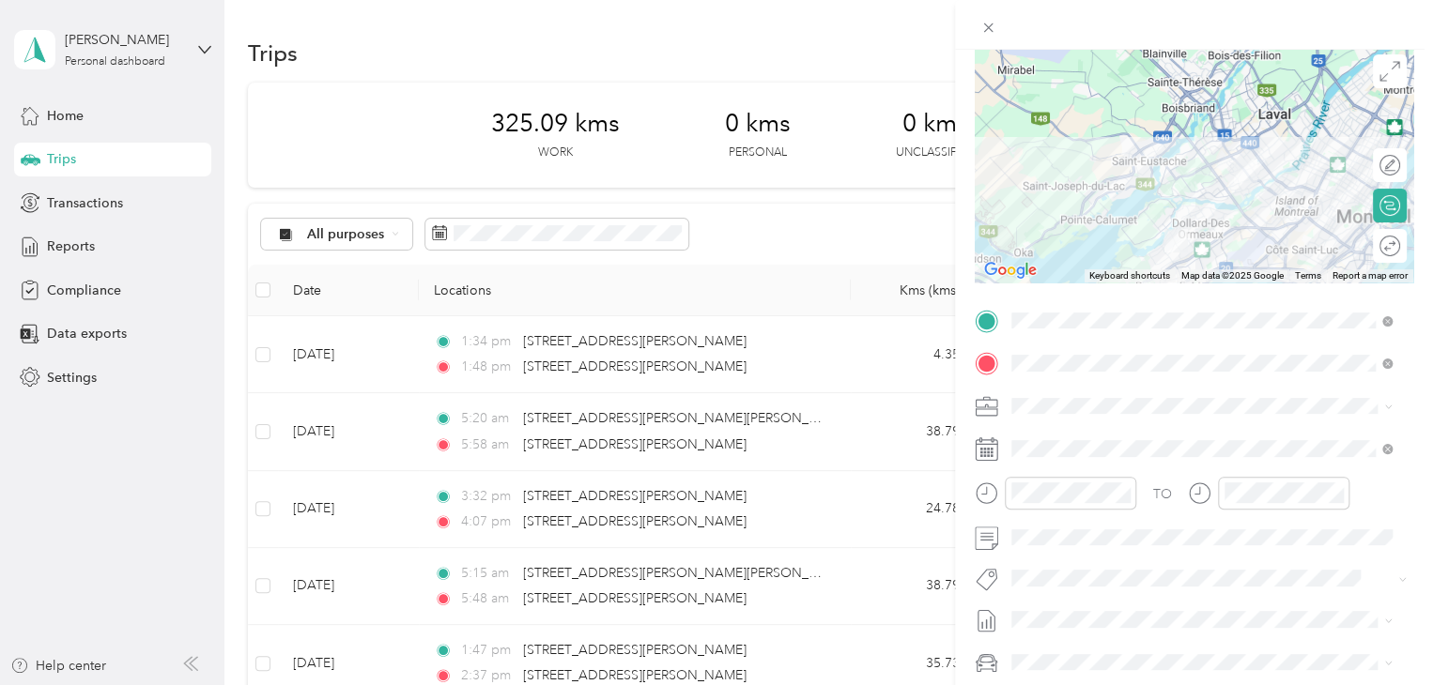
scroll to position [188, 0]
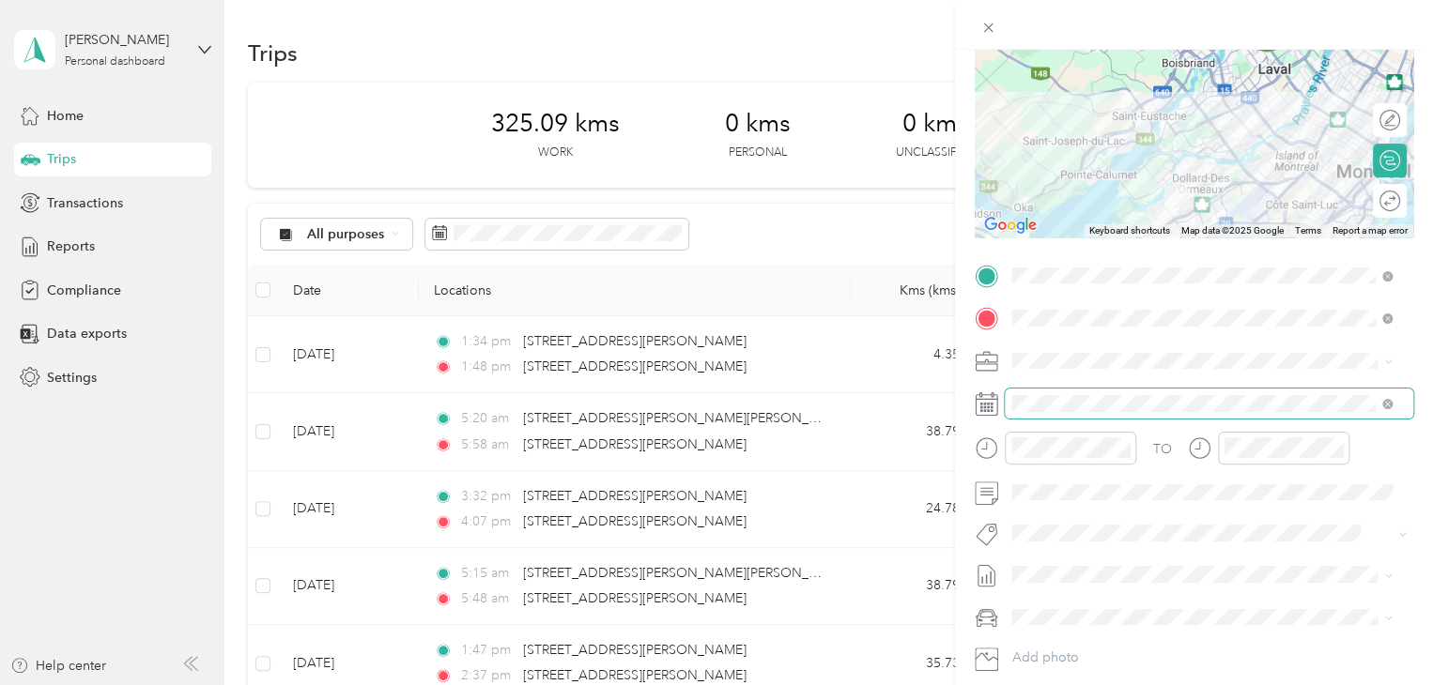
drag, startPoint x: 1097, startPoint y: 414, endPoint x: 1073, endPoint y: 413, distance: 23.5
click at [1096, 414] on span at bounding box center [1209, 404] width 408 height 30
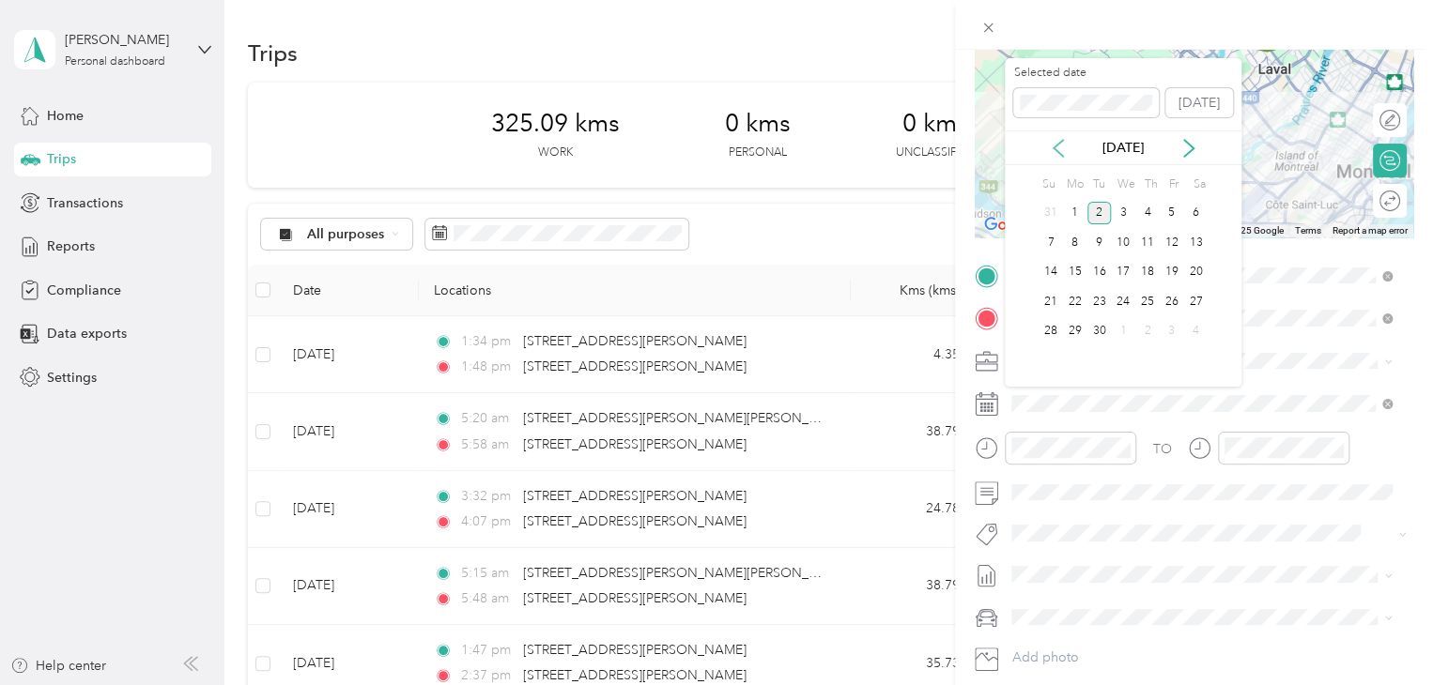
click at [1066, 146] on icon at bounding box center [1058, 148] width 19 height 19
click at [1173, 332] on div "29" at bounding box center [1172, 331] width 24 height 23
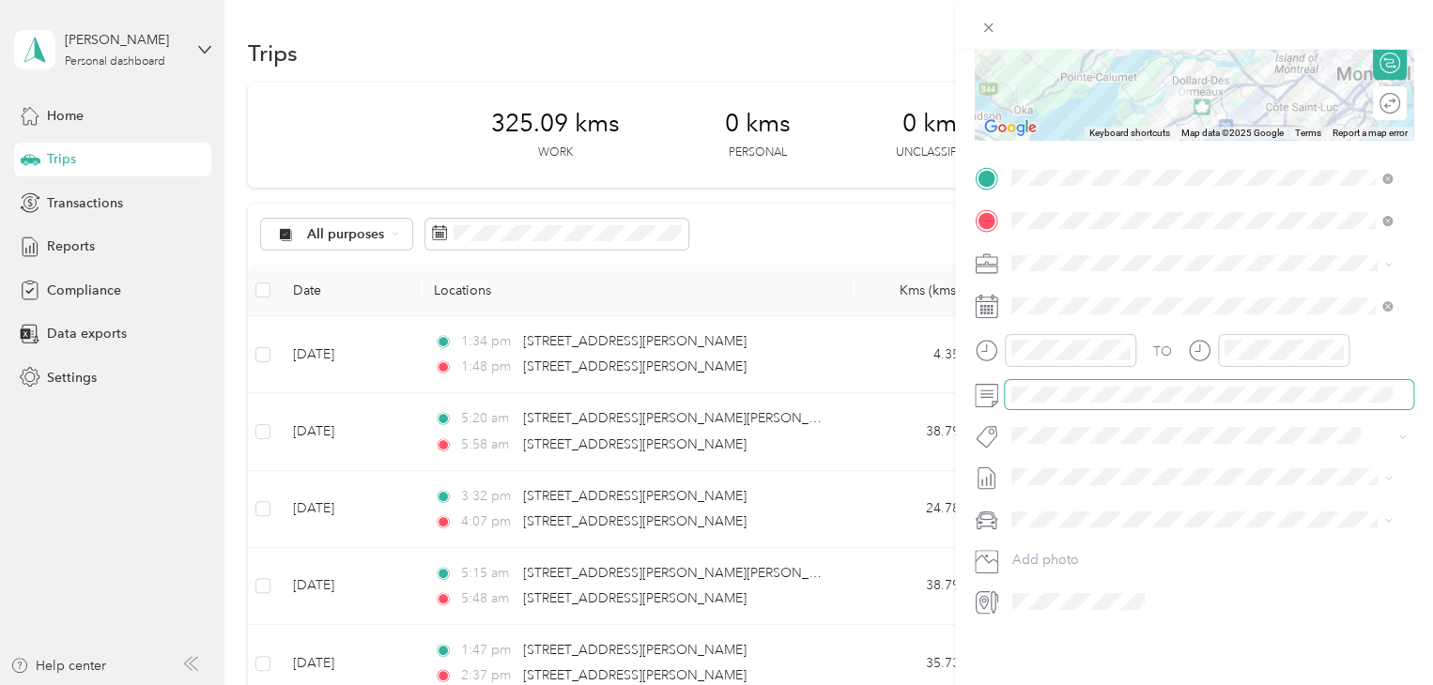
scroll to position [300, 0]
click at [1098, 538] on div "Audi A5" at bounding box center [1201, 539] width 367 height 20
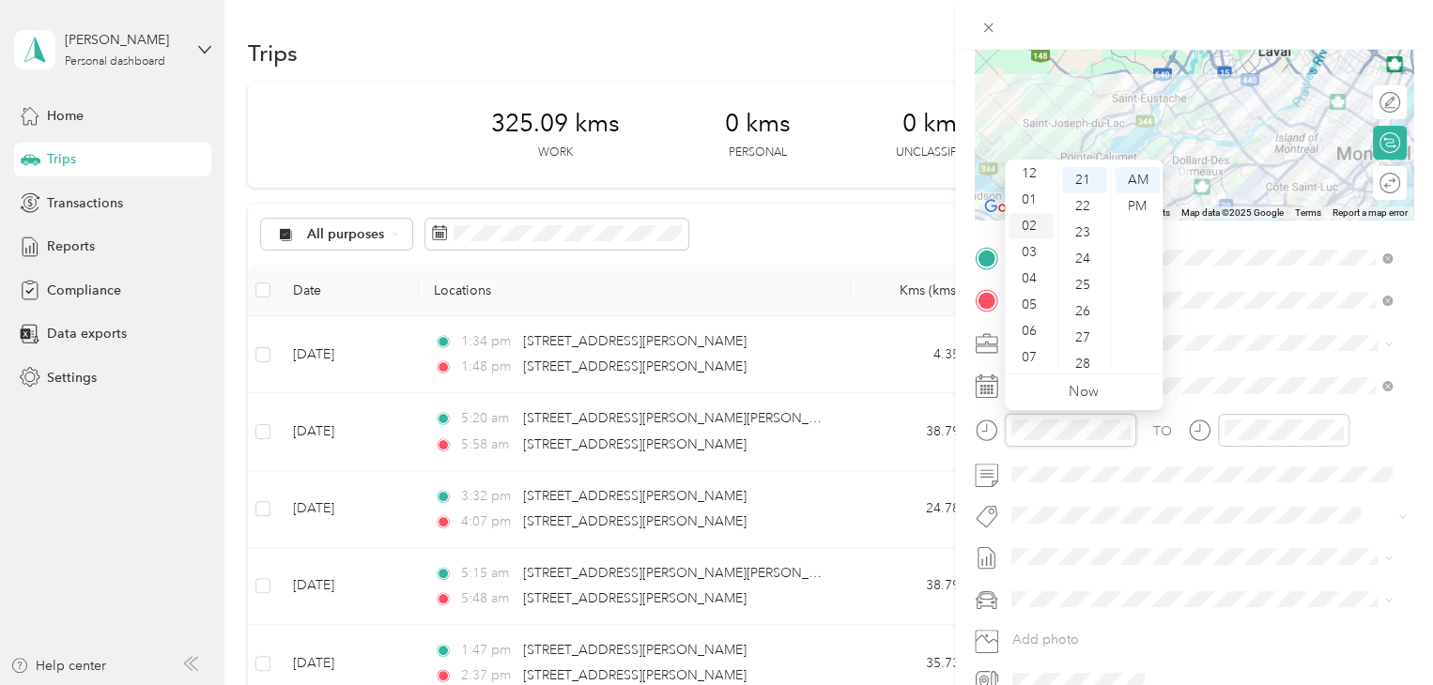
scroll to position [0, 0]
click at [1029, 228] on div "02" at bounding box center [1030, 233] width 45 height 26
click at [1082, 203] on div "01" at bounding box center [1084, 206] width 45 height 26
click at [1130, 204] on div "PM" at bounding box center [1136, 206] width 45 height 26
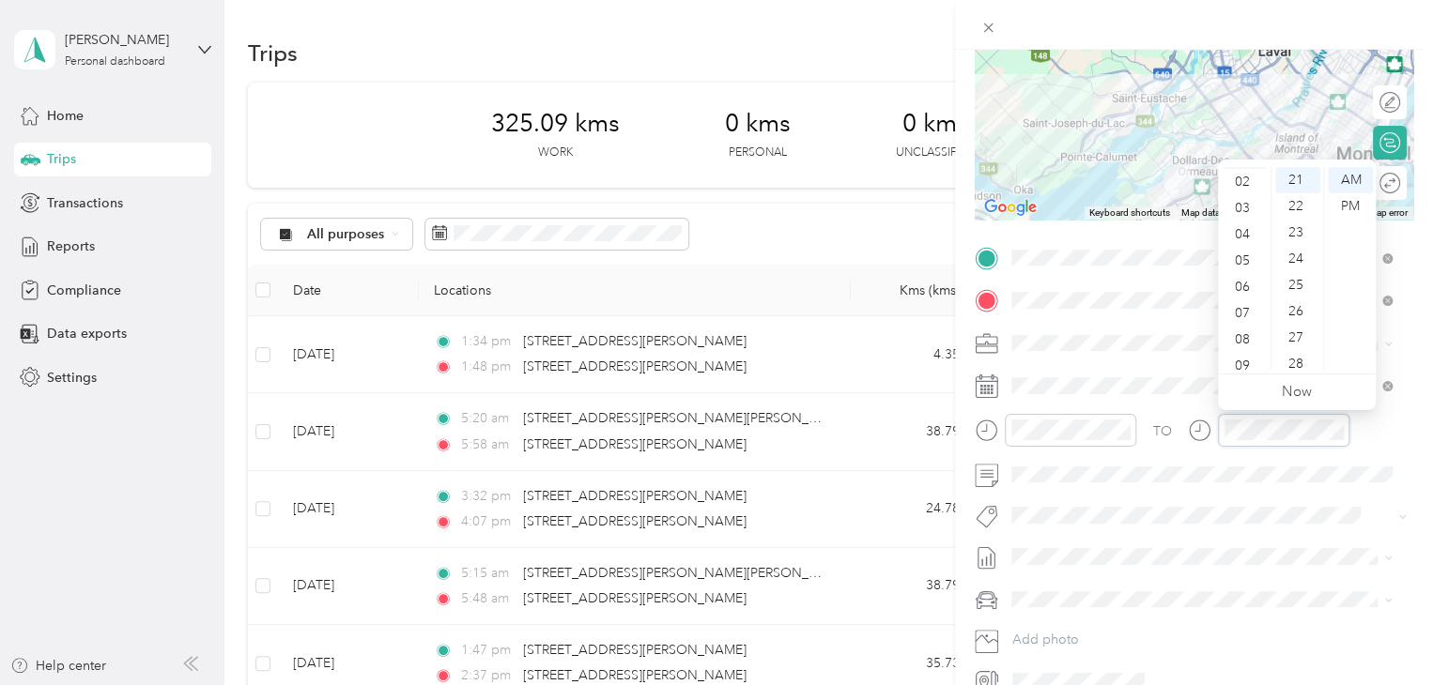
scroll to position [0, 0]
click at [1239, 225] on div "02" at bounding box center [1243, 233] width 45 height 26
click at [1296, 334] on div "38" at bounding box center [1297, 345] width 45 height 26
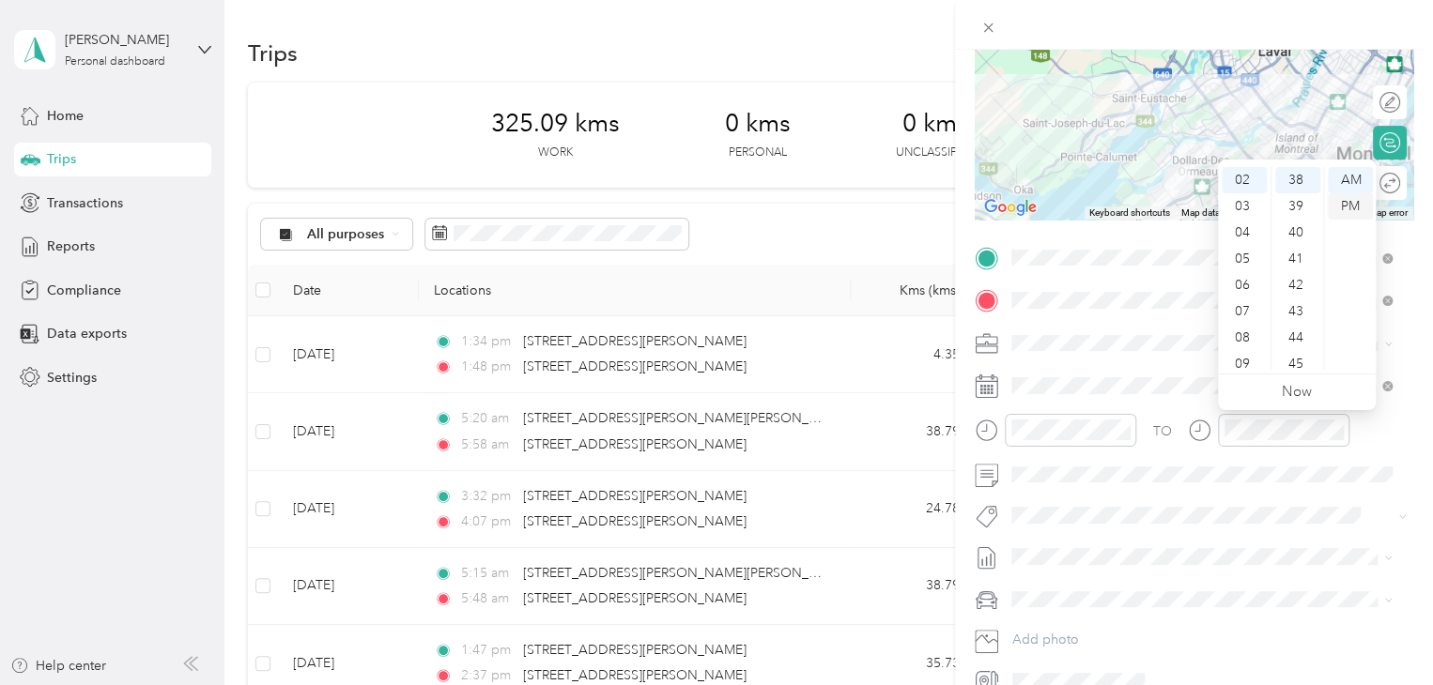
click at [1348, 205] on div "PM" at bounding box center [1350, 206] width 45 height 26
click at [1086, 616] on div "TO Add photo" at bounding box center [1194, 469] width 438 height 453
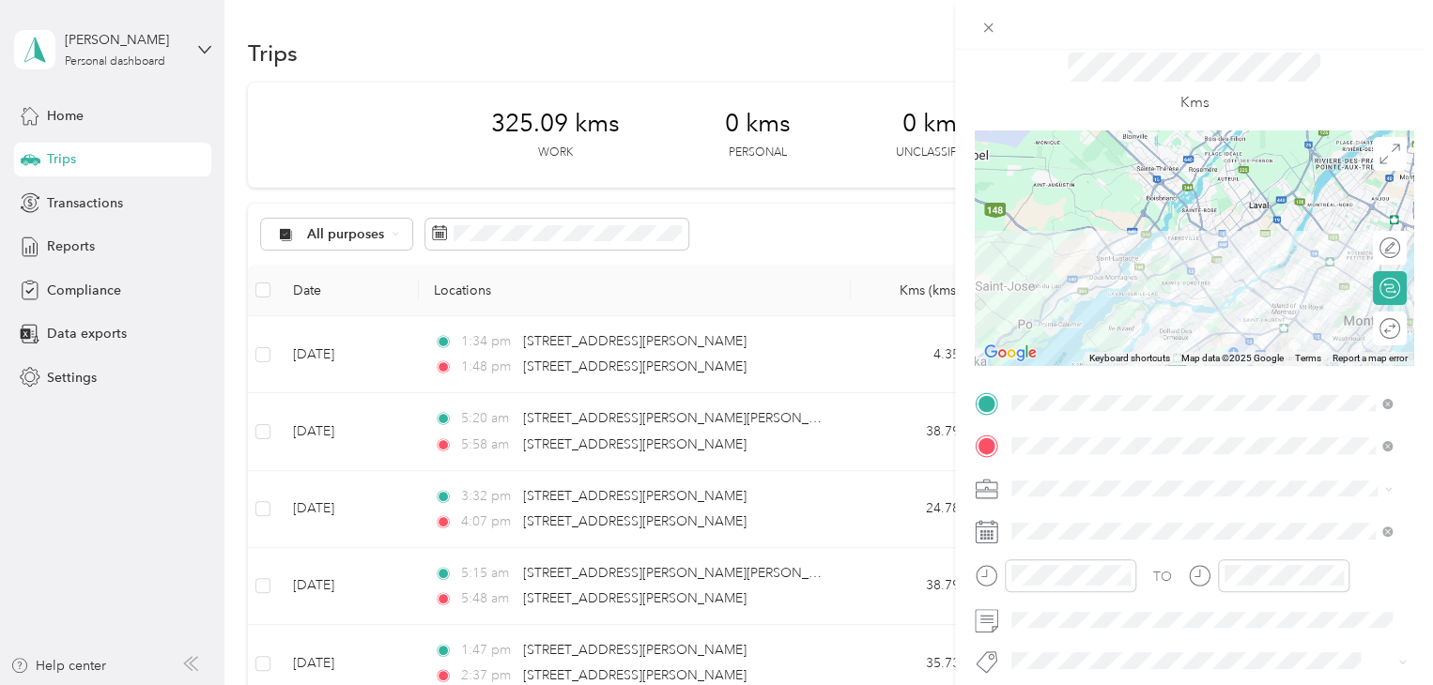
scroll to position [18, 0]
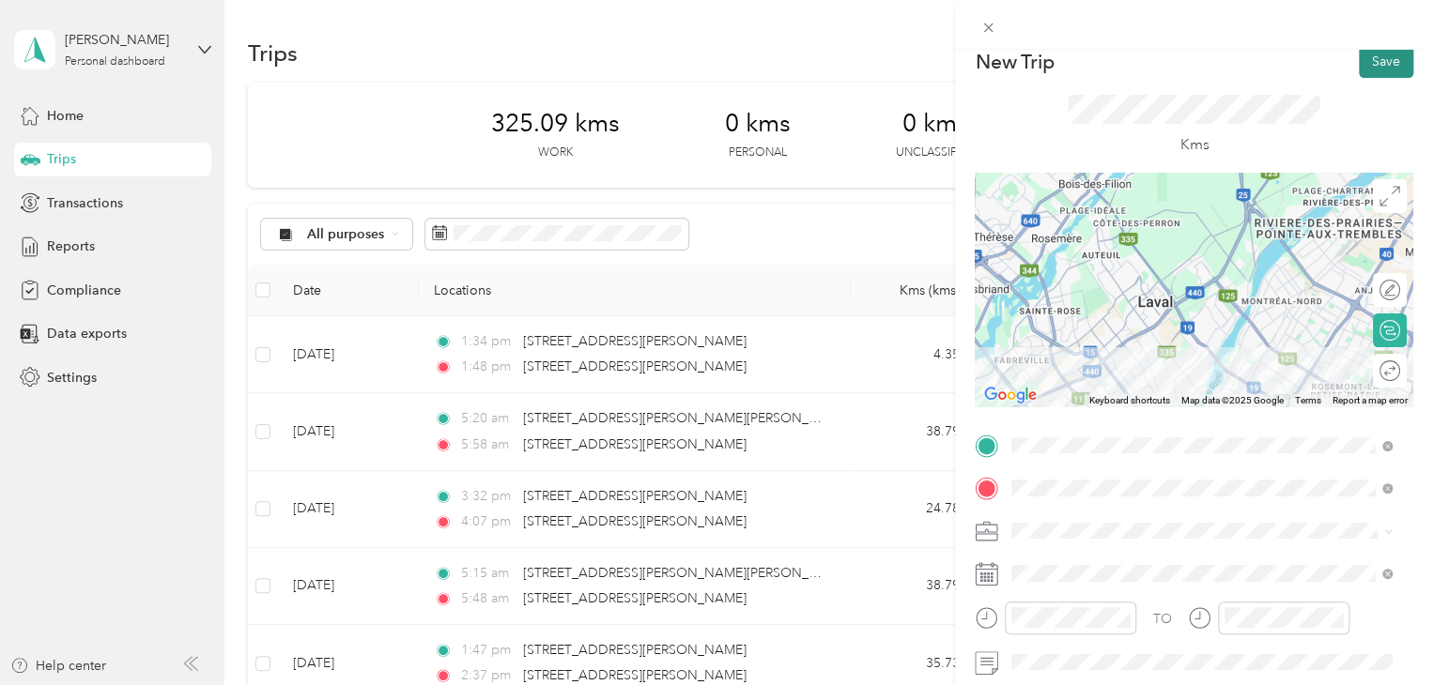
click at [1377, 64] on button "Save" at bounding box center [1386, 61] width 54 height 33
